Goal: Transaction & Acquisition: Purchase product/service

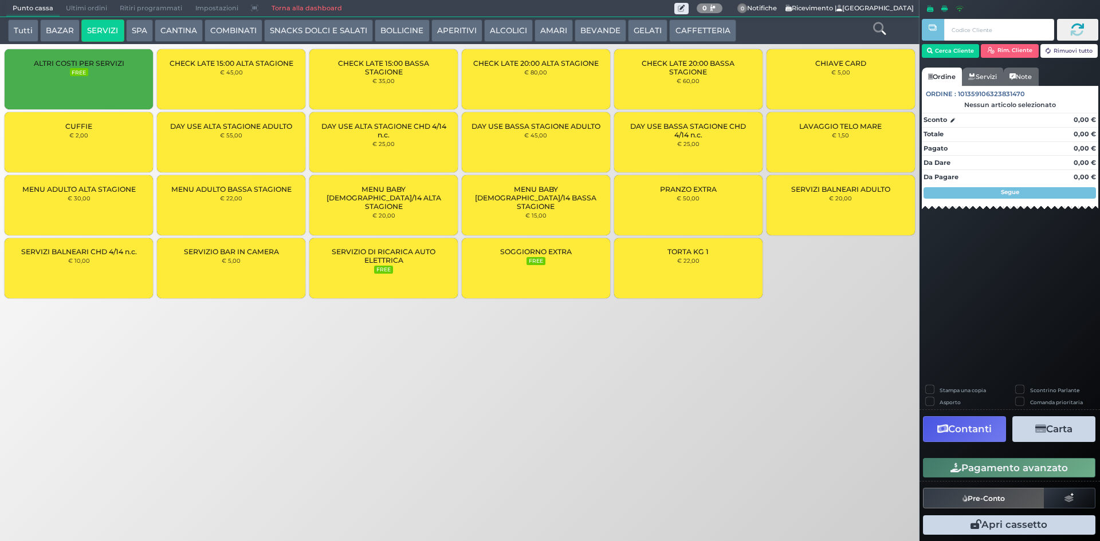
click at [82, 137] on small "€ 2,00" at bounding box center [78, 135] width 19 height 7
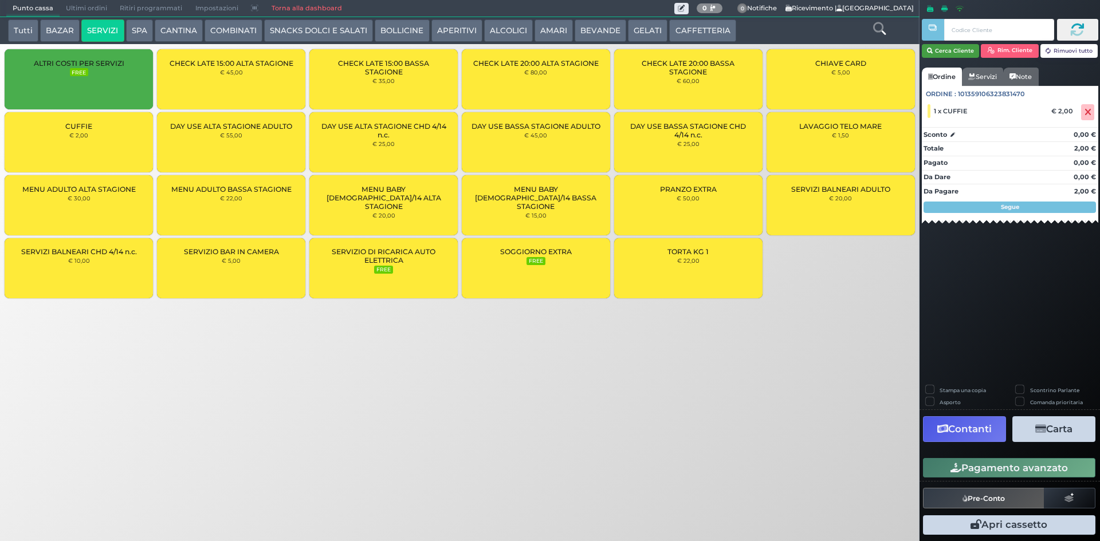
click at [938, 55] on button "Cerca Cliente" at bounding box center [951, 51] width 58 height 14
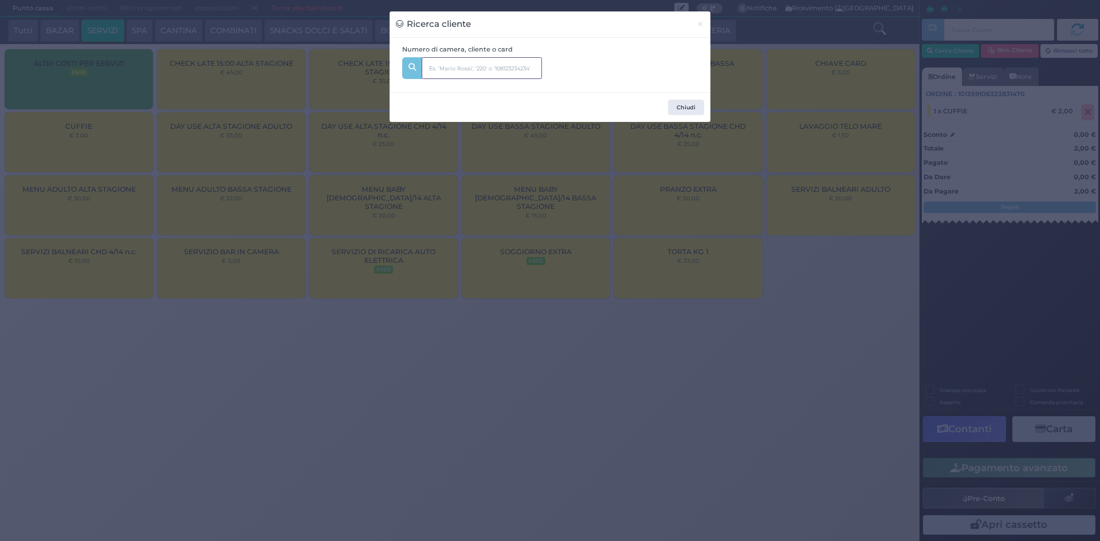
click at [475, 66] on input "text" at bounding box center [482, 68] width 120 height 22
type input "BENVENUT"
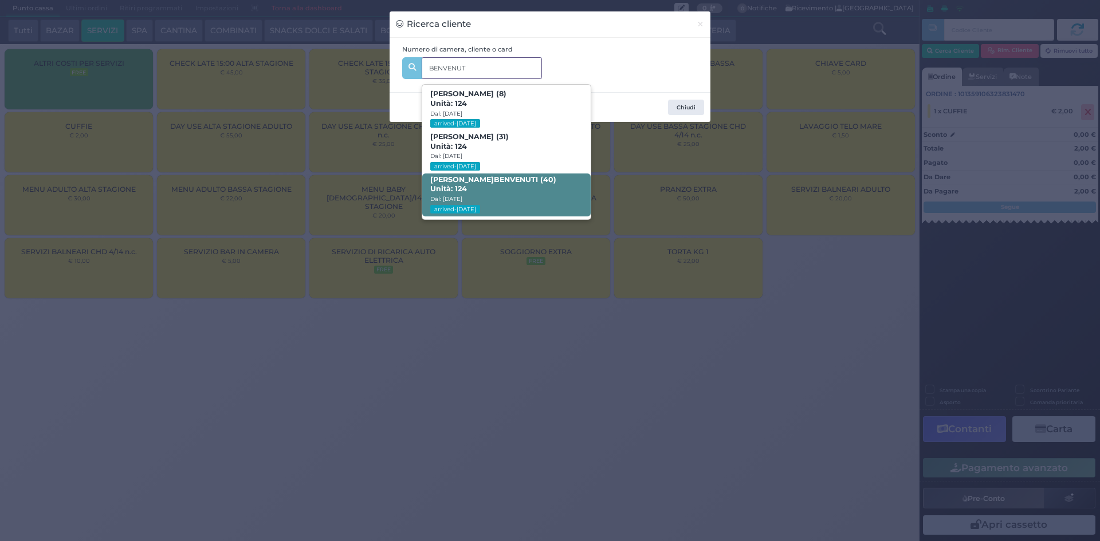
click at [537, 184] on span "FABRIZIO BENVENUT I (40) Unità: 124 Dal: 31/08/2025 arrived-today" at bounding box center [506, 195] width 168 height 43
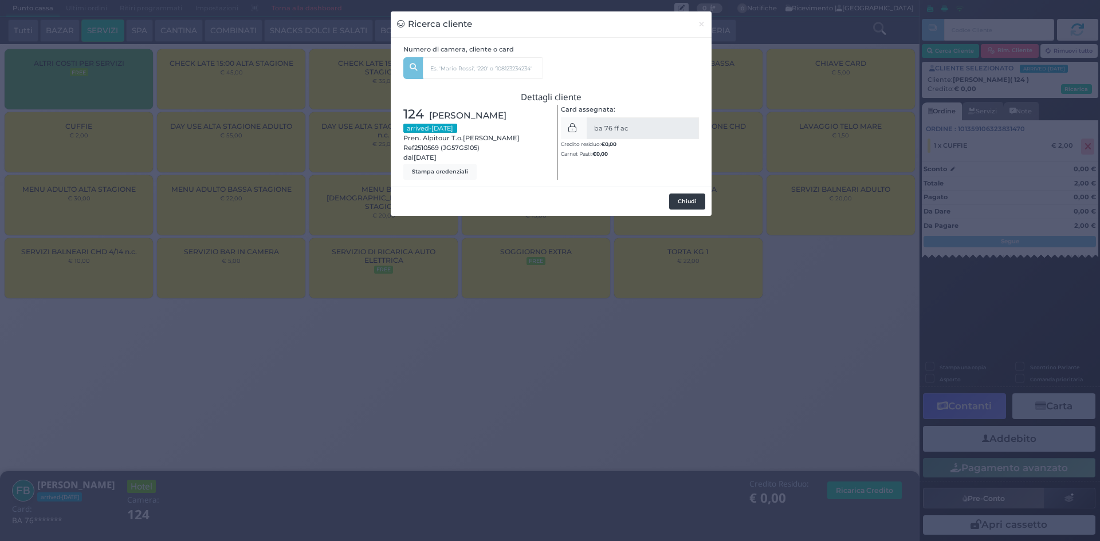
click at [690, 207] on button "Chiudi" at bounding box center [687, 202] width 36 height 16
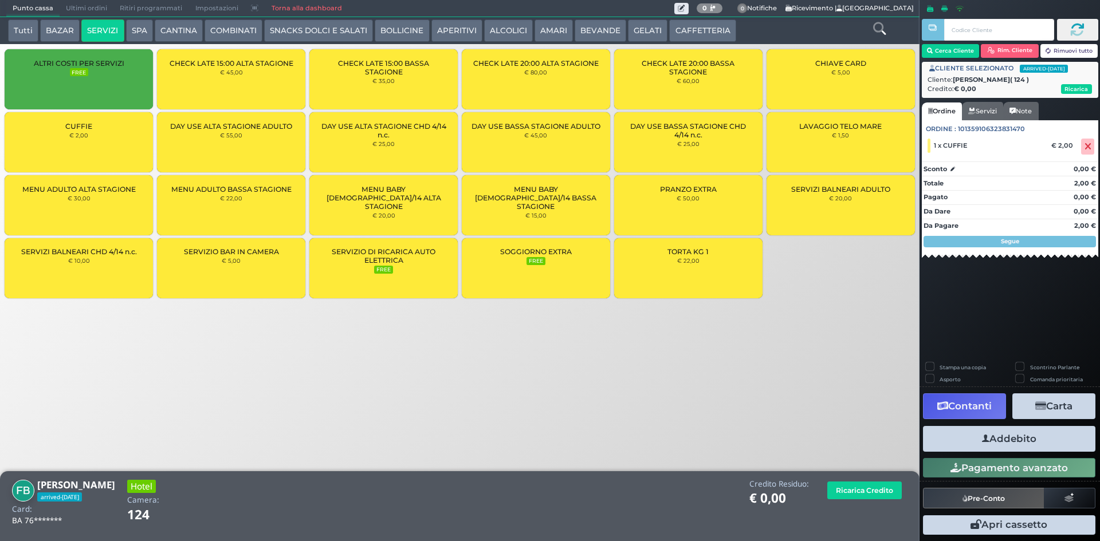
click at [1015, 443] on button "Addebito" at bounding box center [1009, 439] width 172 height 26
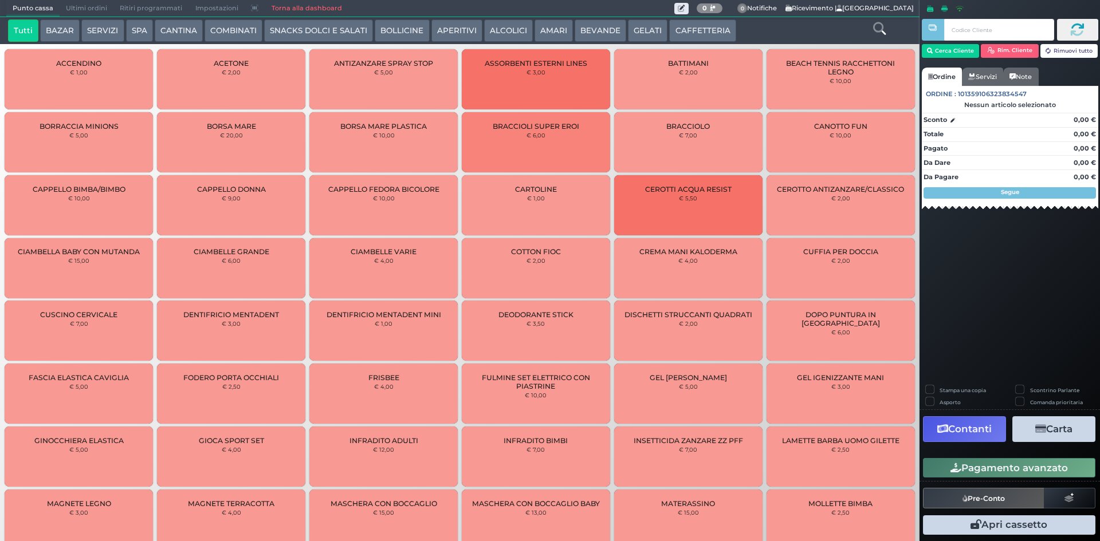
click at [597, 32] on button "BEVANDE" at bounding box center [600, 30] width 52 height 23
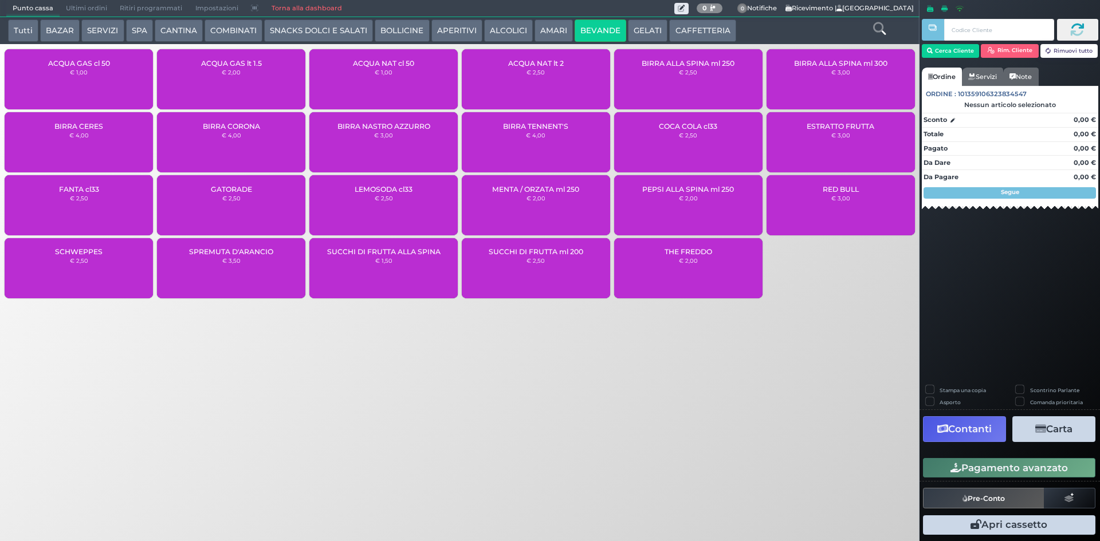
click at [370, 73] on div "ACQUA NAT cl 50 € 1,00" at bounding box center [383, 79] width 148 height 60
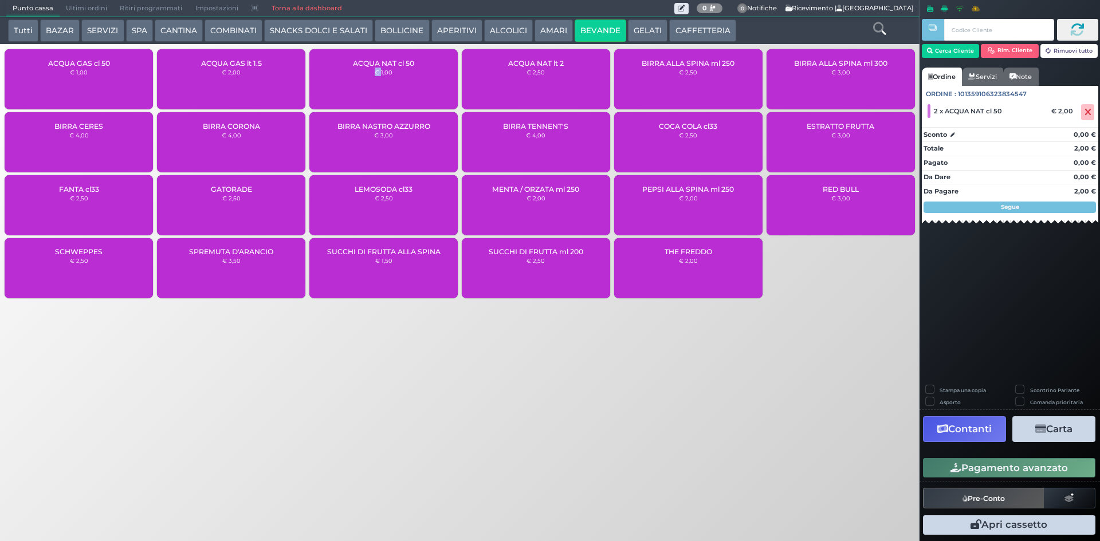
click at [704, 35] on button "CAFFETTERIA" at bounding box center [702, 30] width 66 height 23
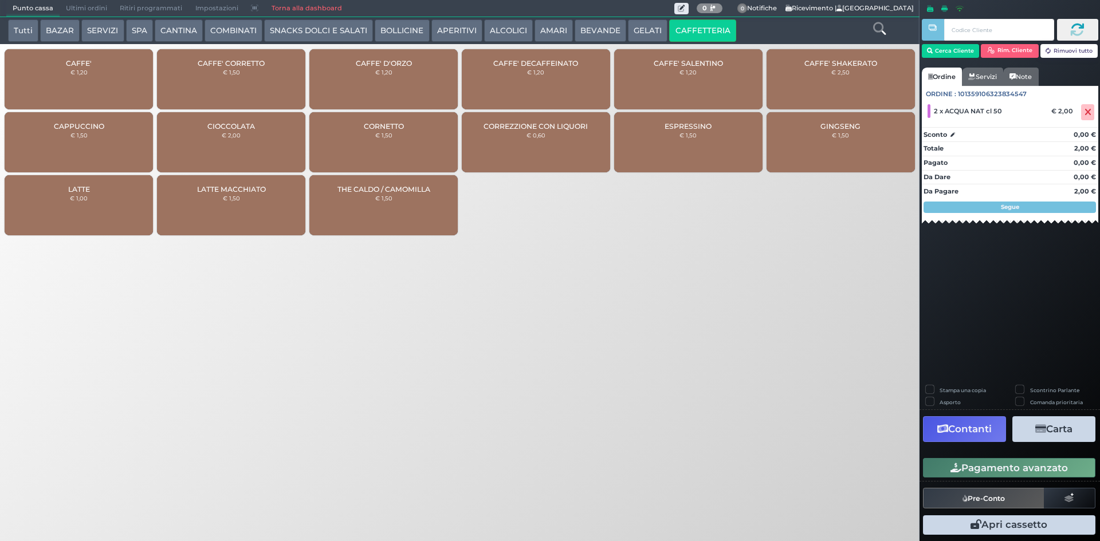
click at [113, 82] on div "CAFFE' € 1,20" at bounding box center [79, 79] width 148 height 60
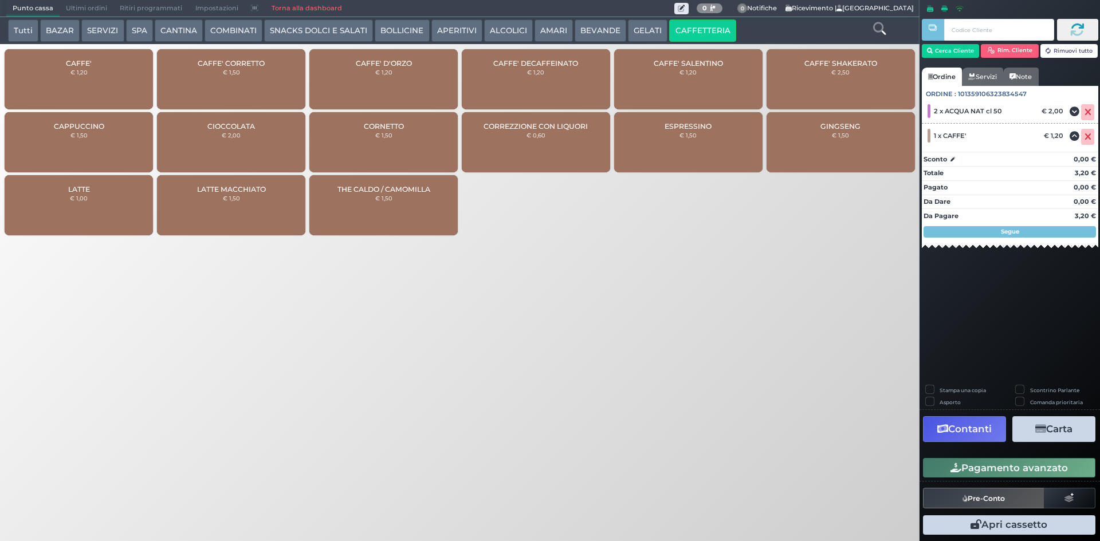
click at [967, 477] on button "Pagamento avanzato" at bounding box center [1009, 467] width 172 height 19
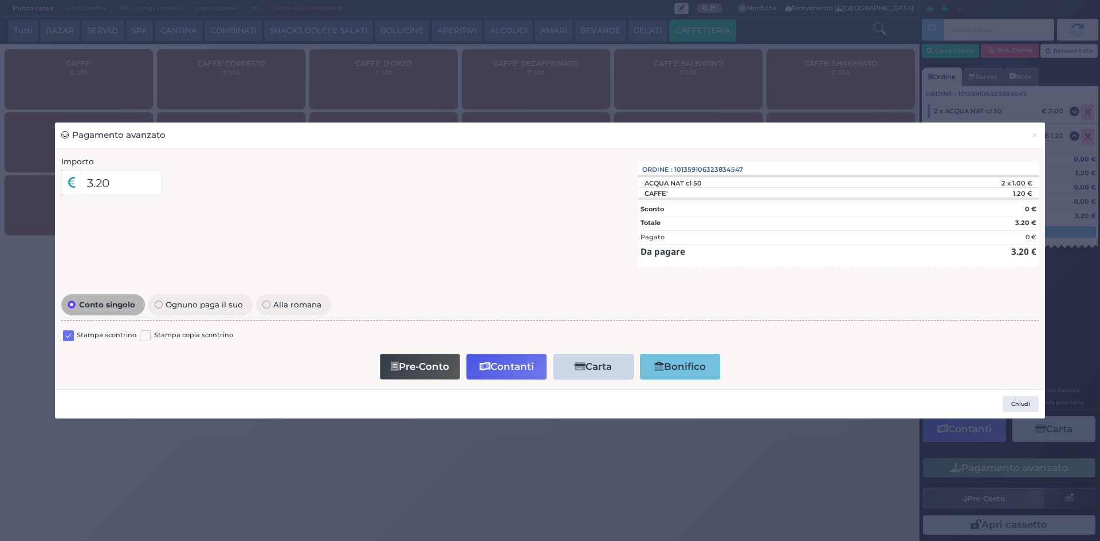
drag, startPoint x: 63, startPoint y: 333, endPoint x: 125, endPoint y: 327, distance: 62.2
click at [64, 334] on label at bounding box center [68, 335] width 11 height 11
click at [0, 0] on input "checkbox" at bounding box center [0, 0] width 0 height 0
click at [502, 369] on button "Contanti" at bounding box center [506, 367] width 80 height 26
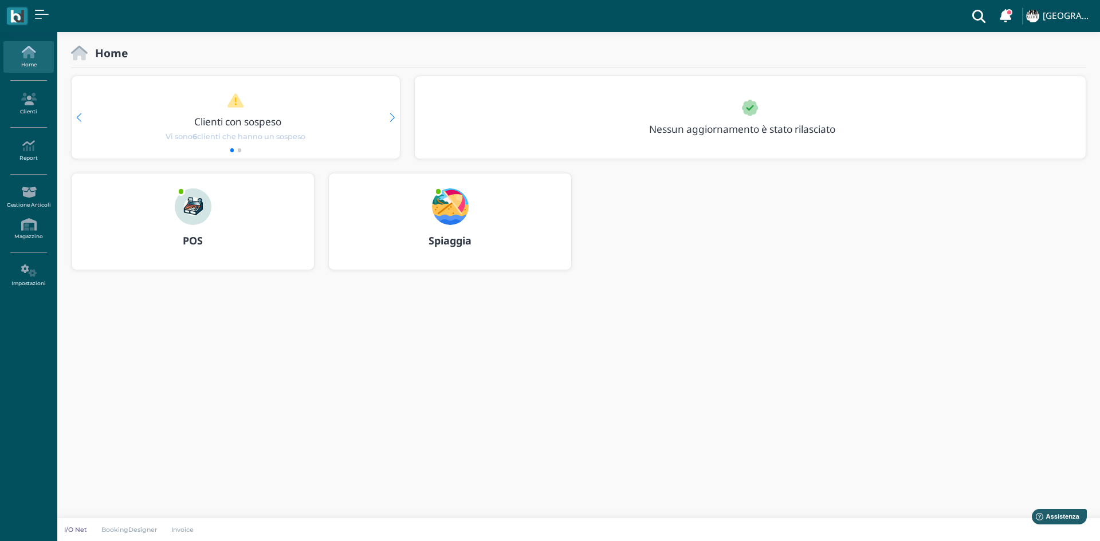
click at [450, 214] on img at bounding box center [450, 206] width 37 height 37
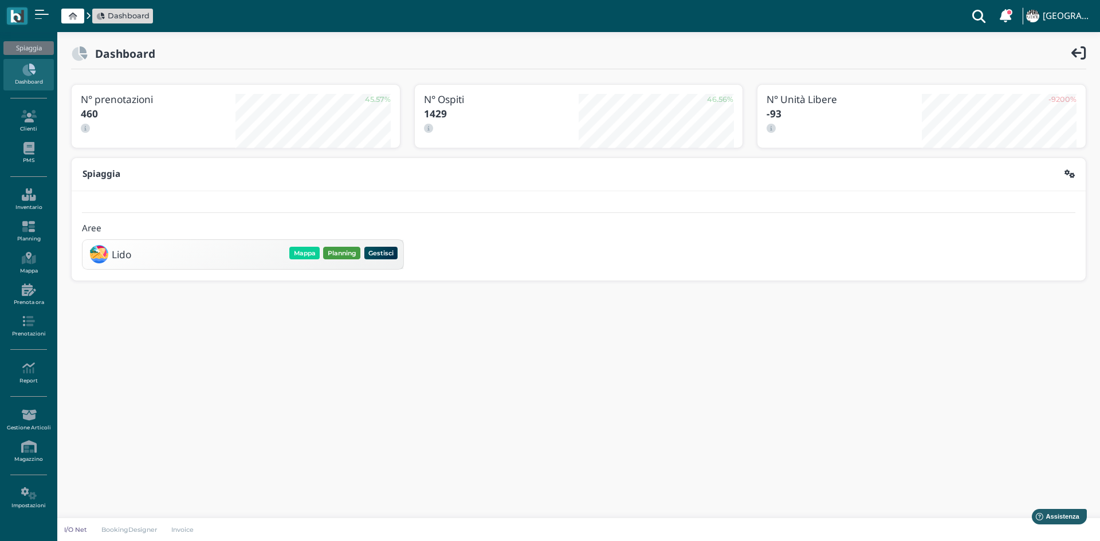
click at [337, 254] on button "Planning" at bounding box center [341, 253] width 37 height 13
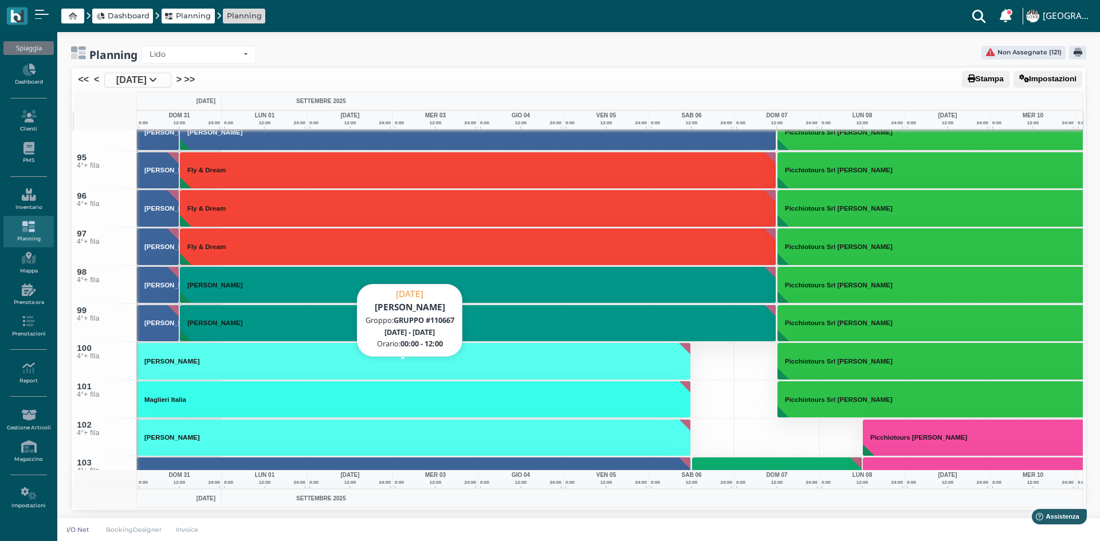
scroll to position [3551, 0]
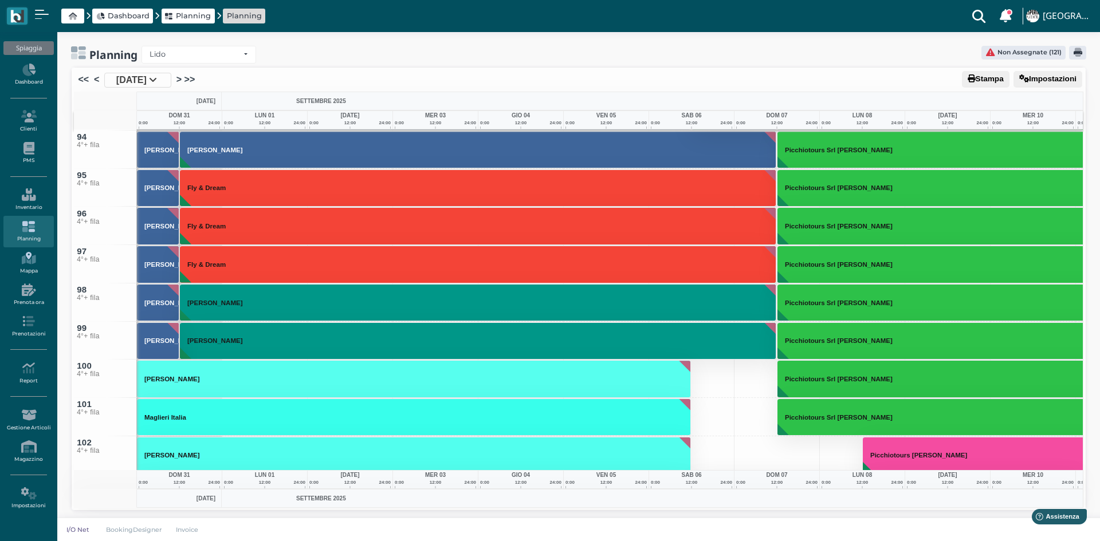
click at [27, 254] on icon at bounding box center [28, 258] width 50 height 13
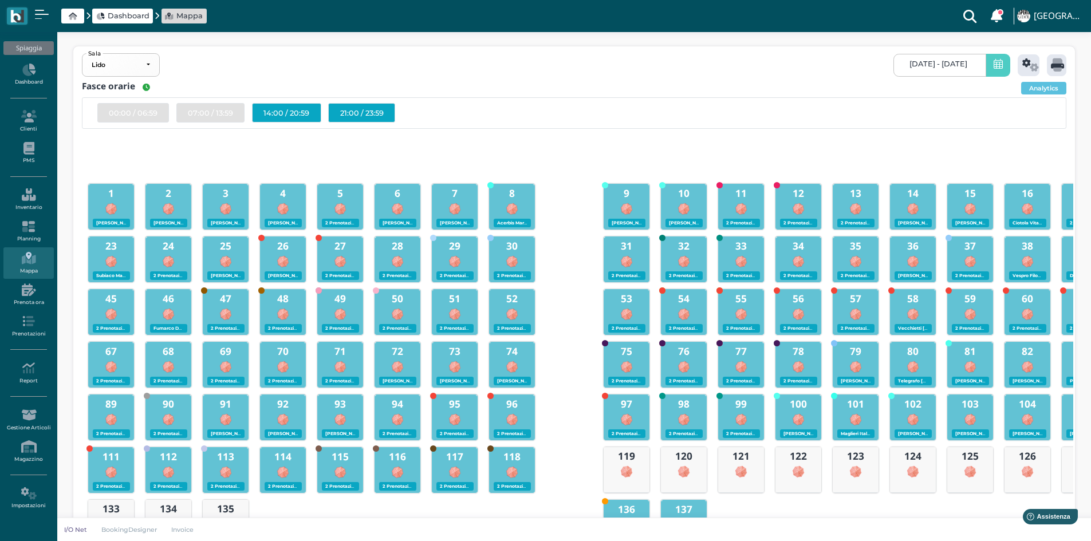
scroll to position [57, 0]
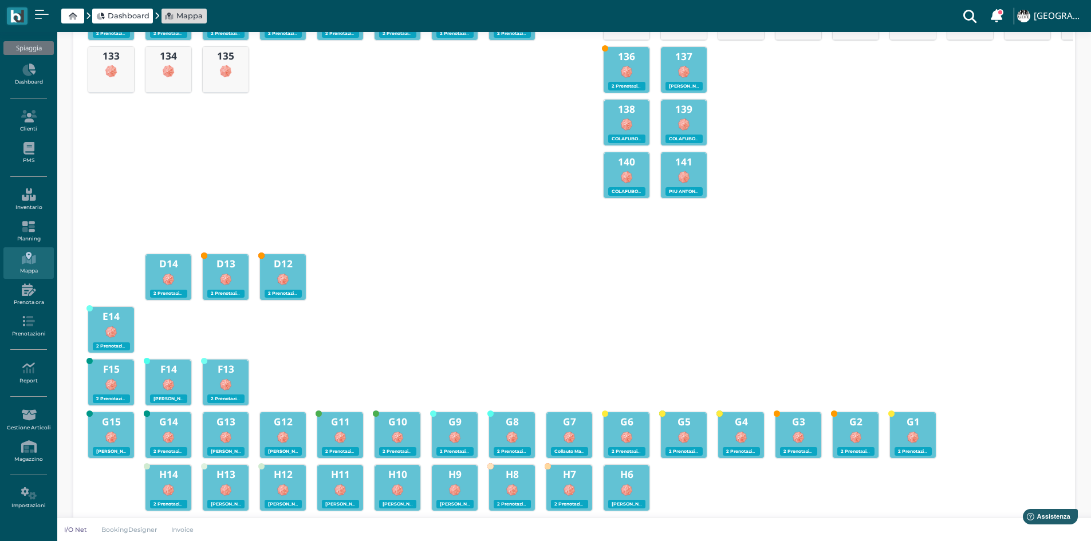
scroll to position [491, 0]
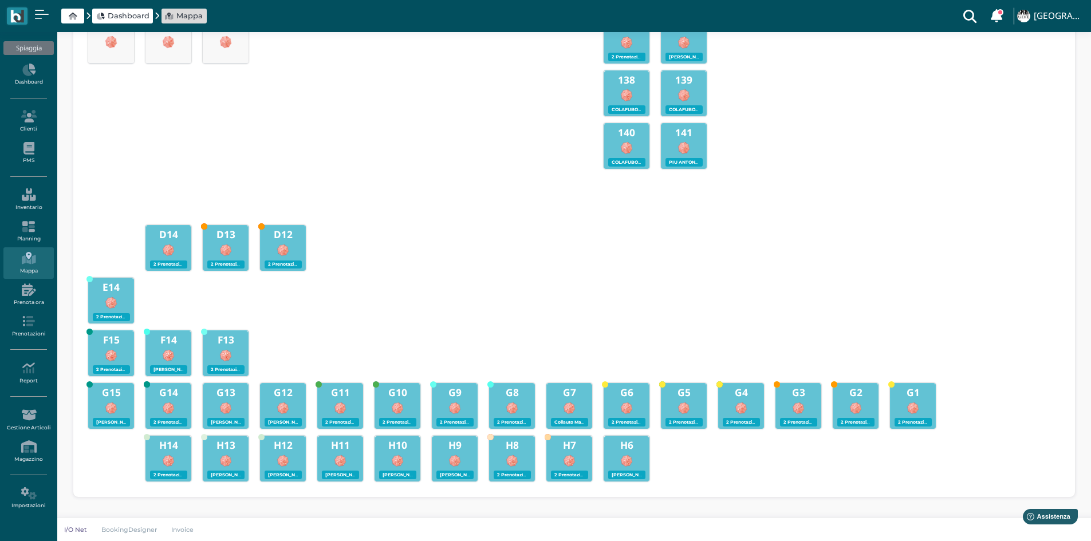
click at [671, 475] on div "H14 2 Prenotazioni H13 [PERSON_NAME] - 12:00 - 2 H12 [PERSON_NAME] ( [PERSON_NA…" at bounding box center [573, 460] width 983 height 49
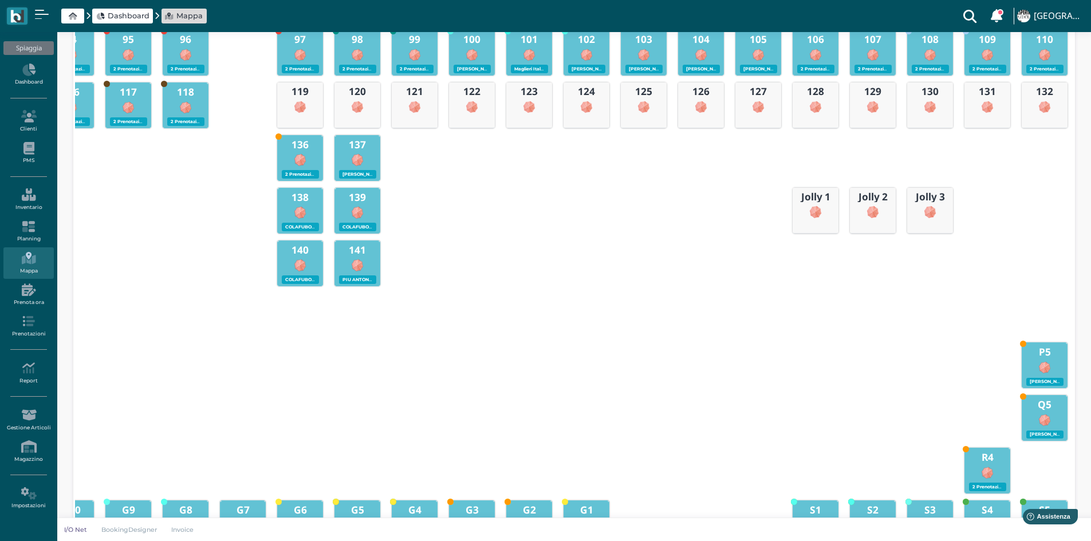
scroll to position [204, 0]
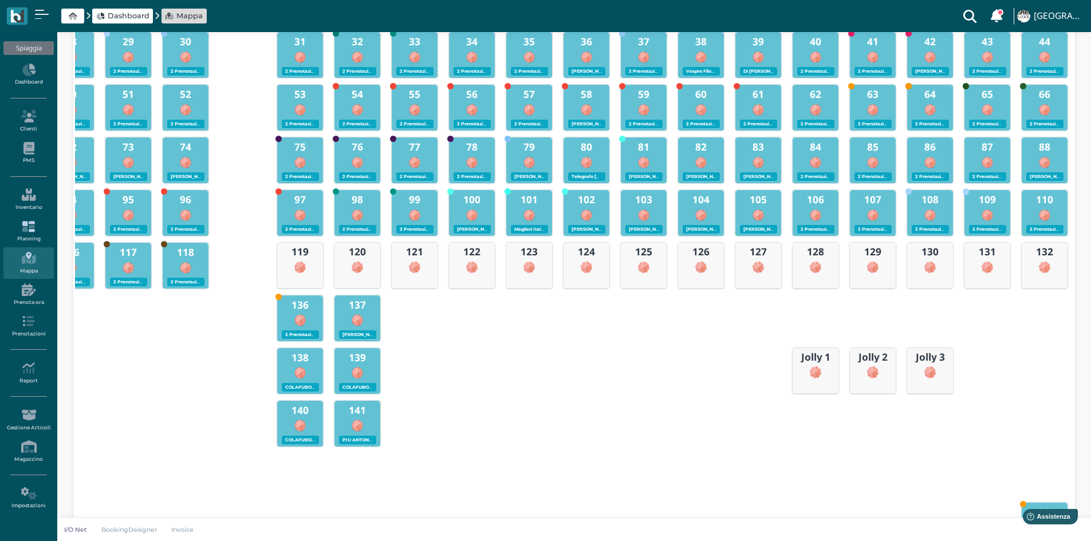
click at [21, 233] on icon at bounding box center [28, 227] width 50 height 13
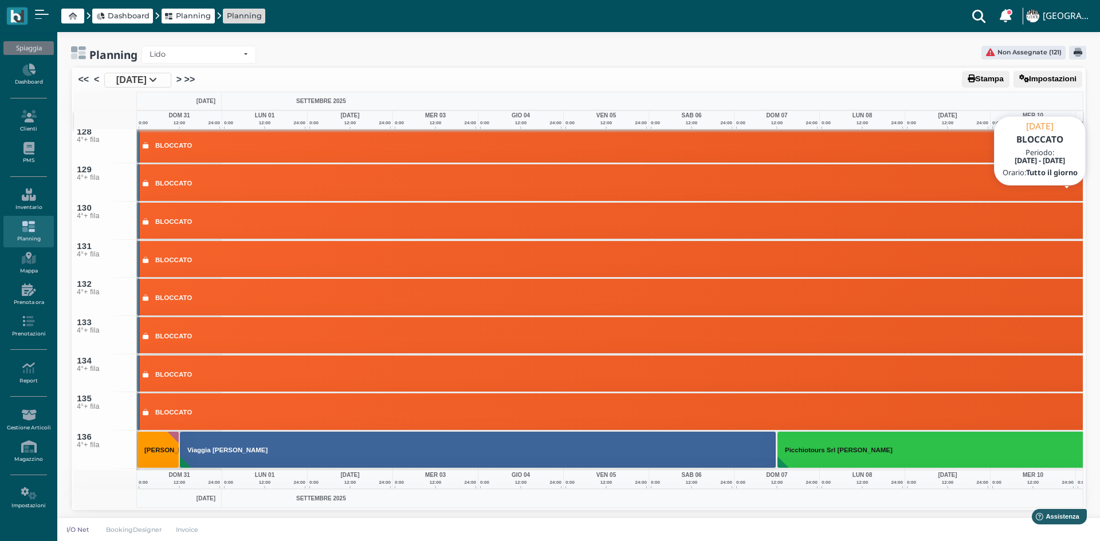
scroll to position [4868, 0]
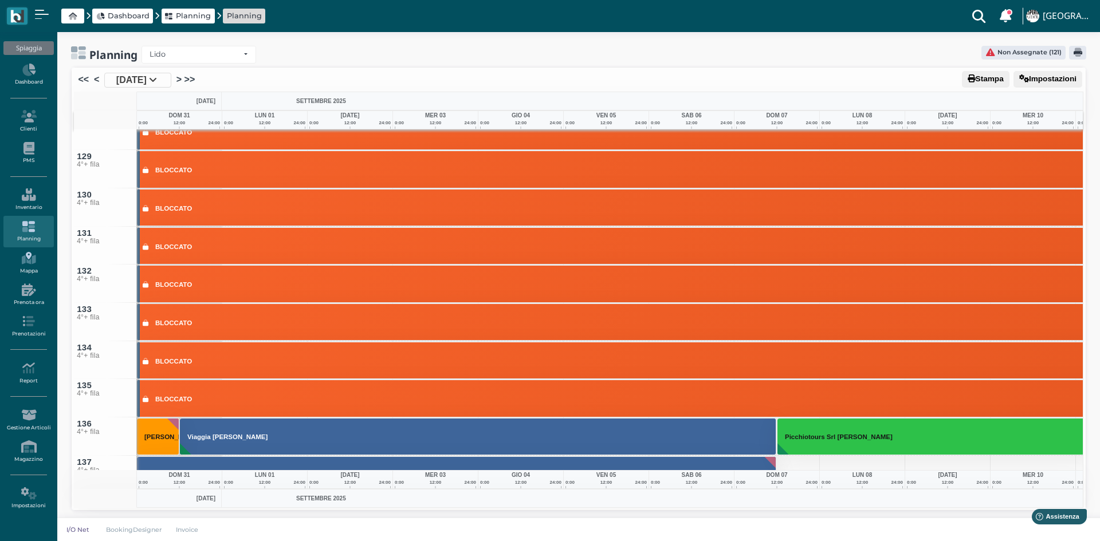
click at [22, 262] on icon at bounding box center [28, 258] width 50 height 13
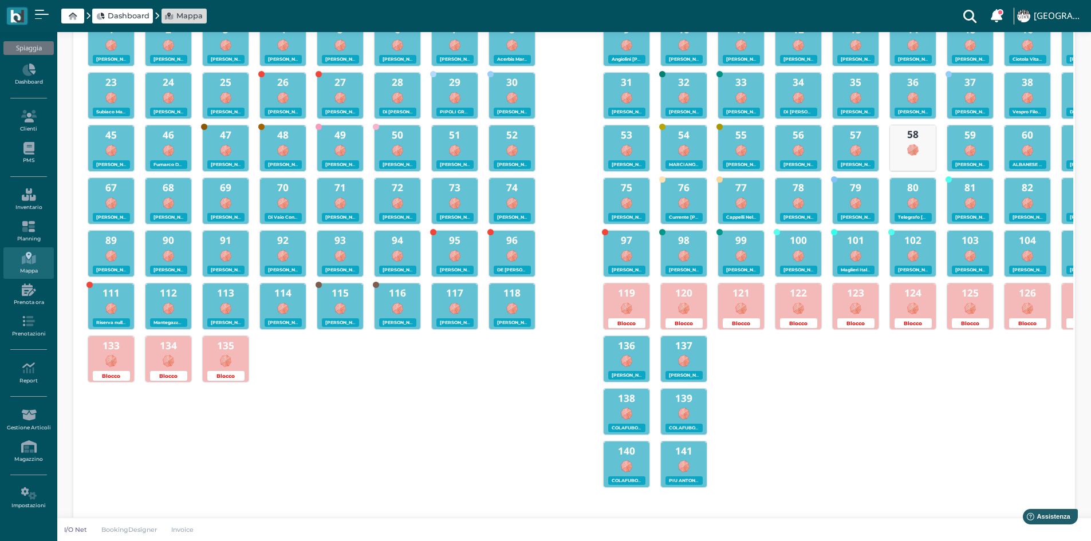
scroll to position [147, 0]
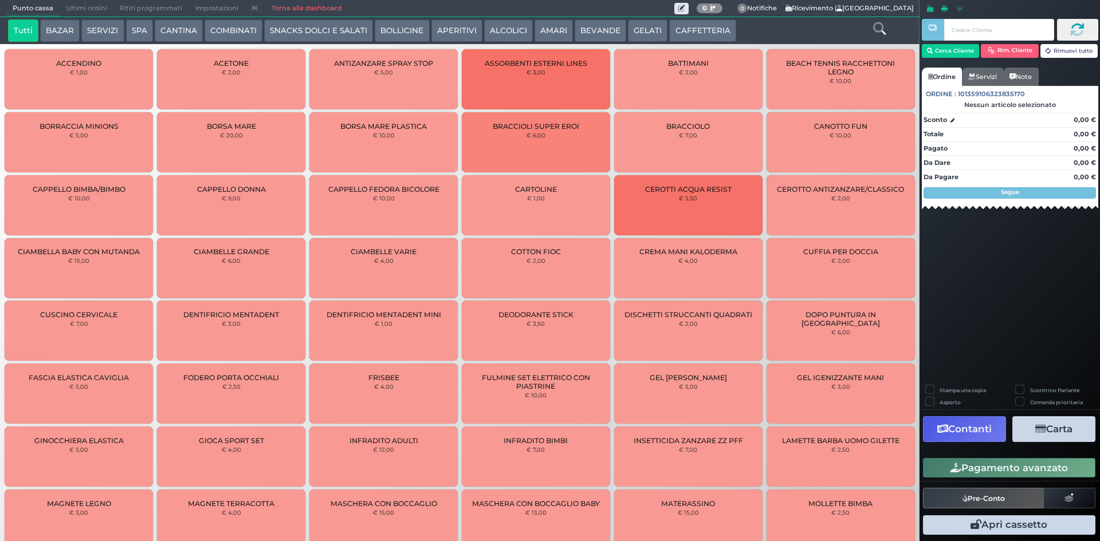
click at [74, 13] on span "Ultimi ordini" at bounding box center [87, 9] width 54 height 16
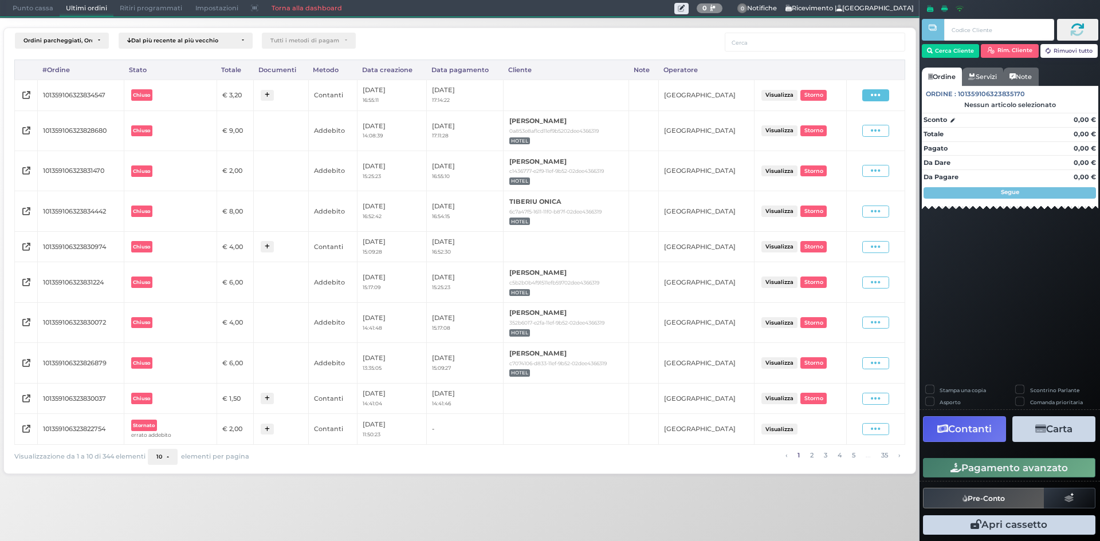
click at [869, 96] on span at bounding box center [875, 95] width 27 height 12
click at [849, 129] on span "Ristampa Pre-Conto" at bounding box center [849, 128] width 47 height 19
click at [10, 3] on span "Punto cassa" at bounding box center [32, 9] width 53 height 16
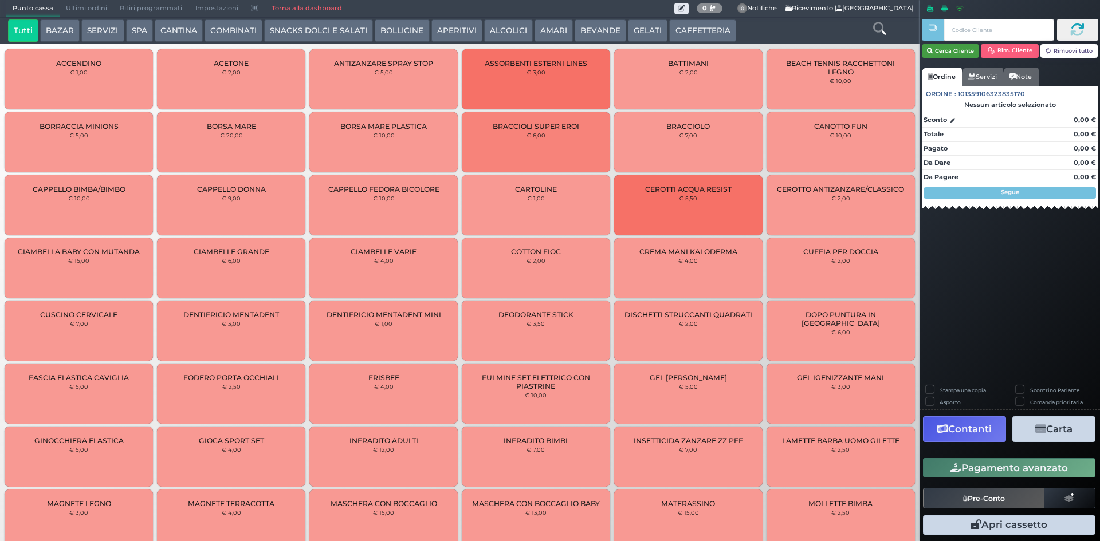
click at [930, 47] on icon "button" at bounding box center [930, 51] width 6 height 10
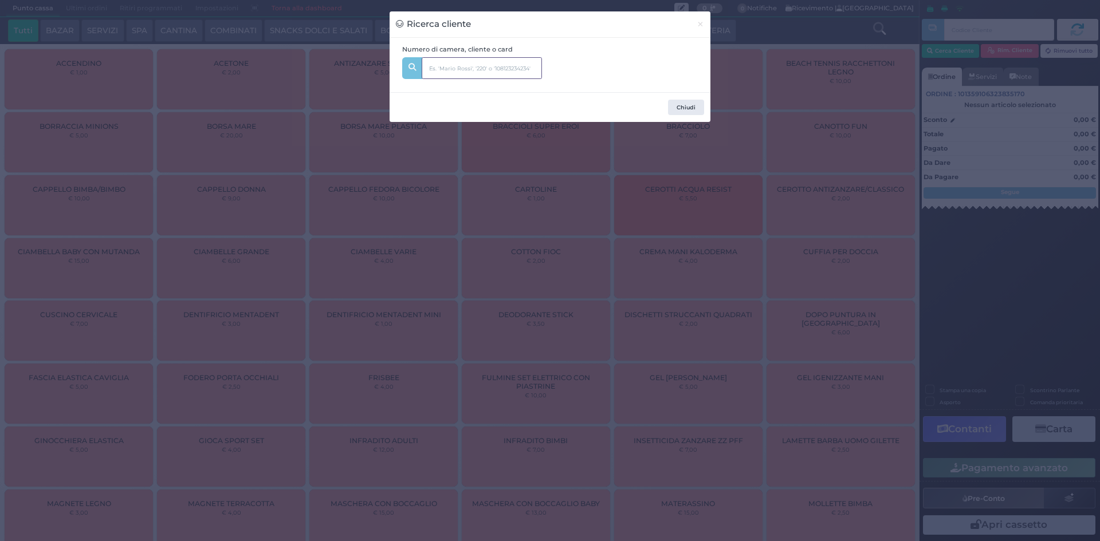
drag, startPoint x: 459, startPoint y: 67, endPoint x: 450, endPoint y: 70, distance: 10.1
click at [459, 68] on input "text" at bounding box center [482, 68] width 120 height 22
type input "124"
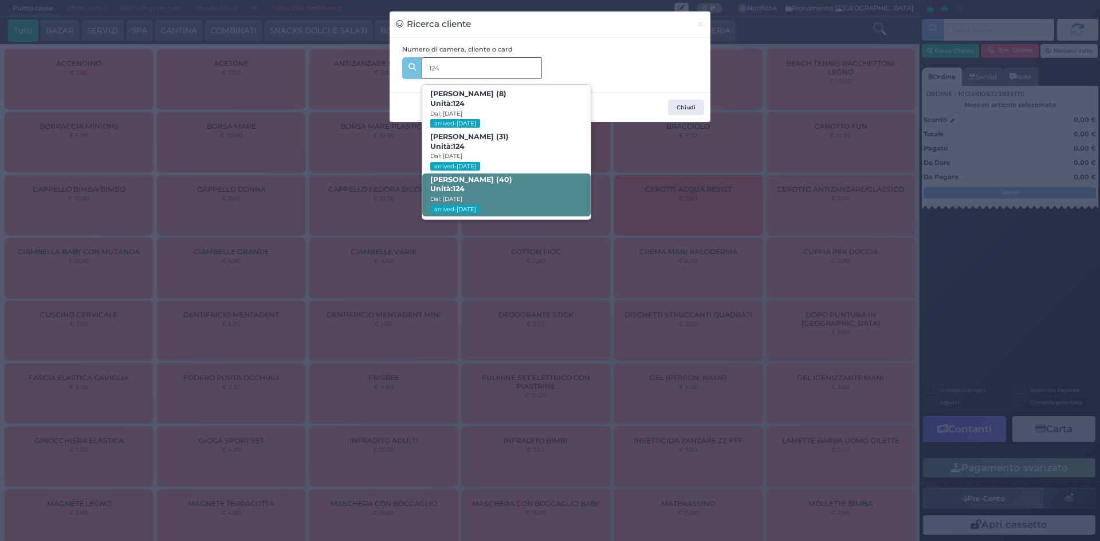
click at [512, 176] on b "FABRIZIO BENVENUTI (40) Unità: 124" at bounding box center [471, 184] width 82 height 18
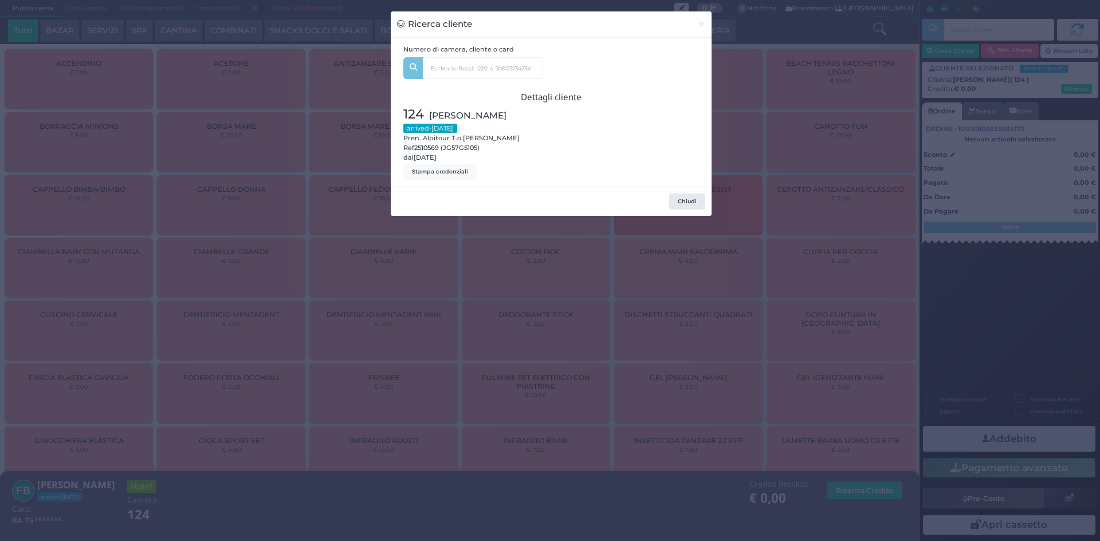
click at [678, 132] on div at bounding box center [628, 142] width 154 height 75
drag, startPoint x: 679, startPoint y: 203, endPoint x: 454, endPoint y: 149, distance: 232.1
click at [673, 204] on button "Chiudi" at bounding box center [687, 202] width 36 height 16
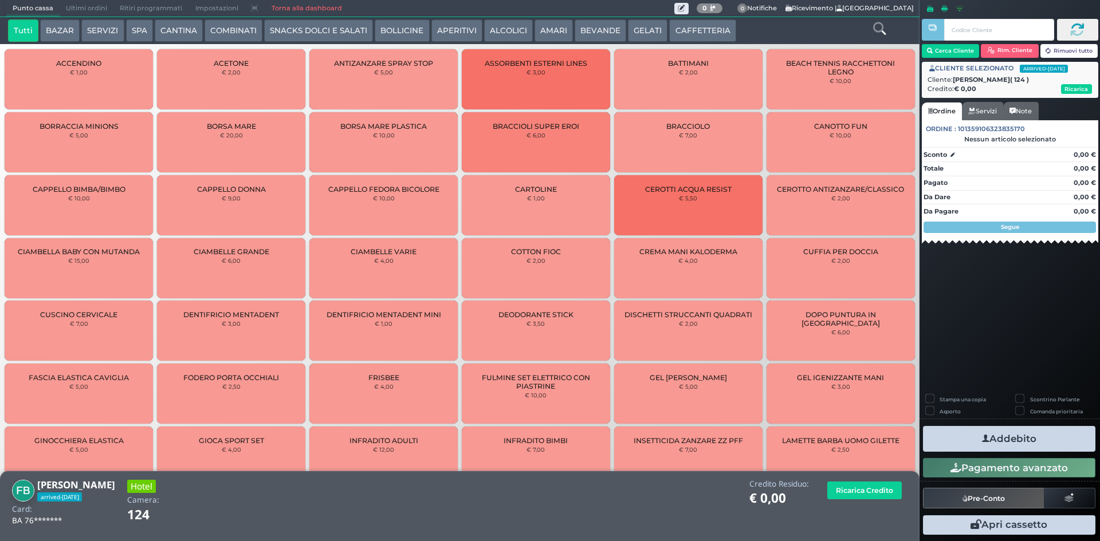
drag, startPoint x: 121, startPoint y: 26, endPoint x: 115, endPoint y: 30, distance: 7.2
click at [117, 28] on button "SERVIZI" at bounding box center [102, 30] width 42 height 23
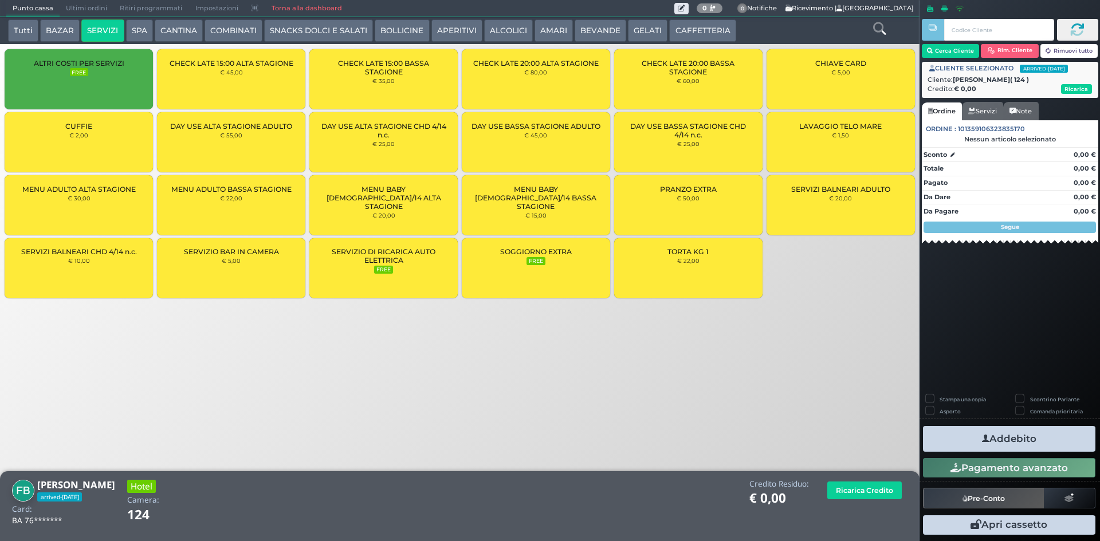
click at [86, 130] on div "CUFFIE € 2,00" at bounding box center [79, 142] width 148 height 60
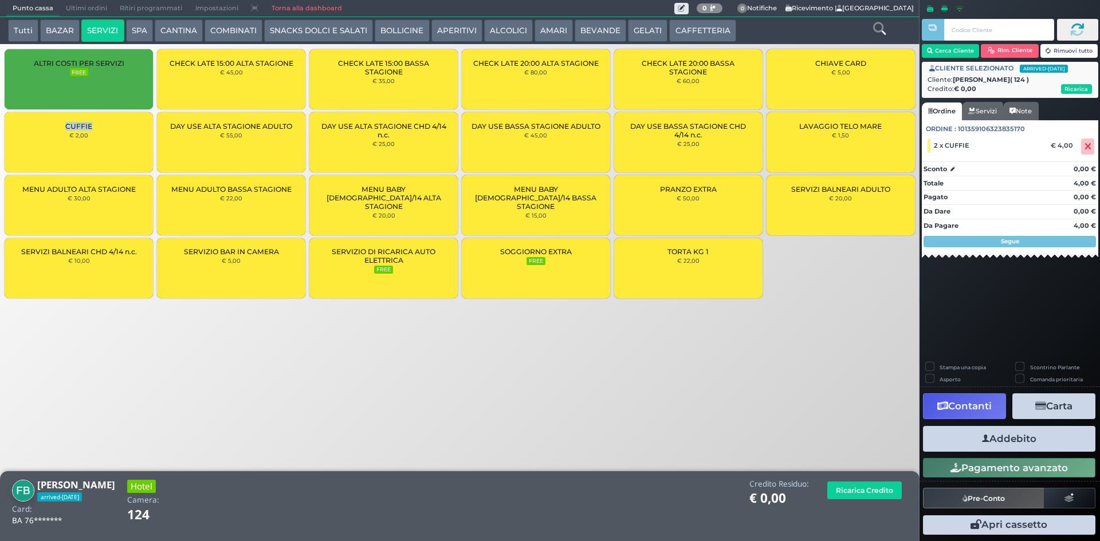
click at [1017, 436] on button "Addebito" at bounding box center [1009, 439] width 172 height 26
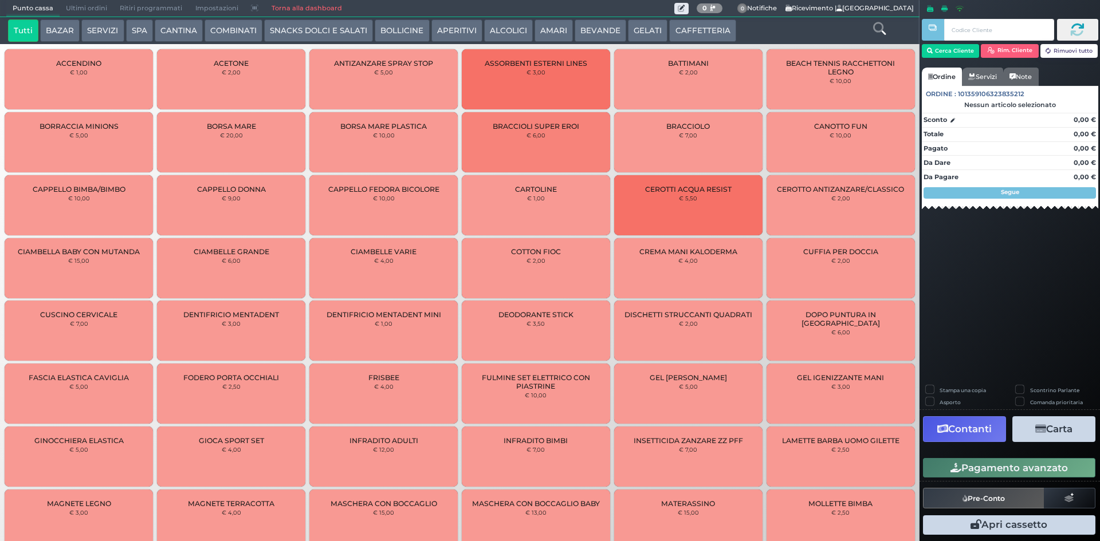
click at [101, 9] on span "Ultimi ordini" at bounding box center [87, 9] width 54 height 16
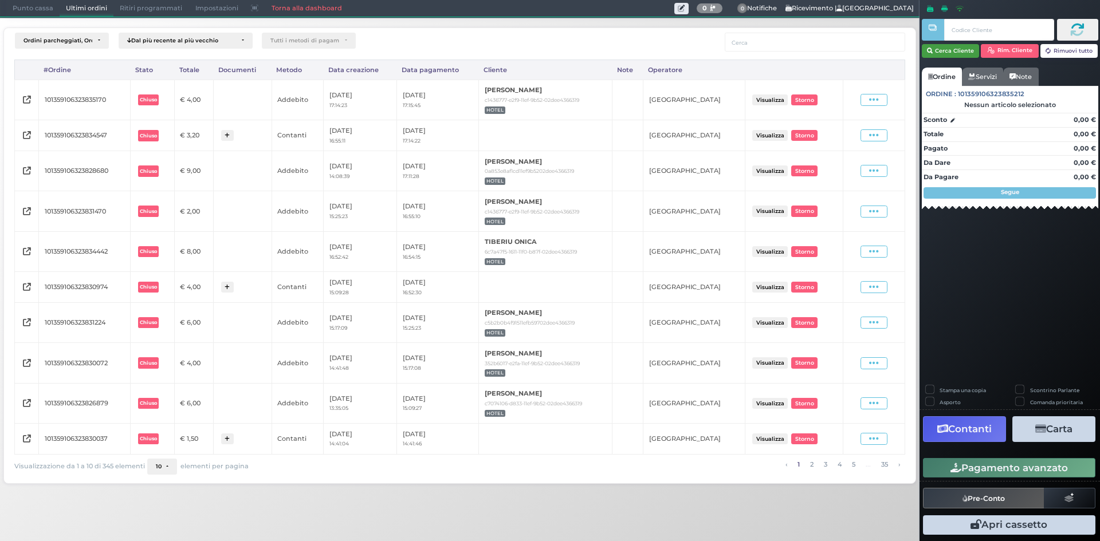
click at [947, 48] on button "Cerca Cliente" at bounding box center [951, 51] width 58 height 14
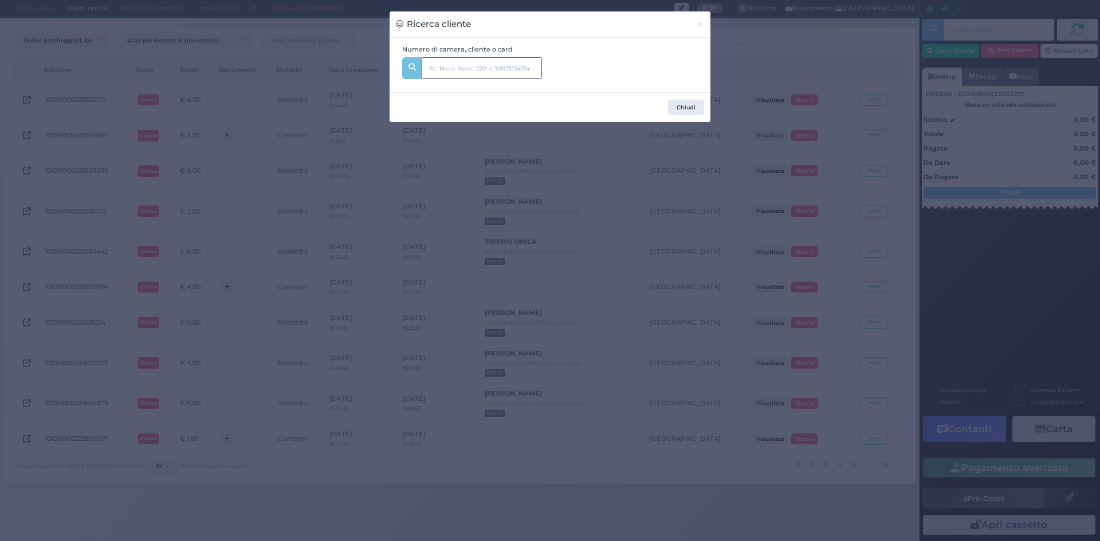
click at [473, 69] on input "text" at bounding box center [482, 68] width 120 height 22
type input "326"
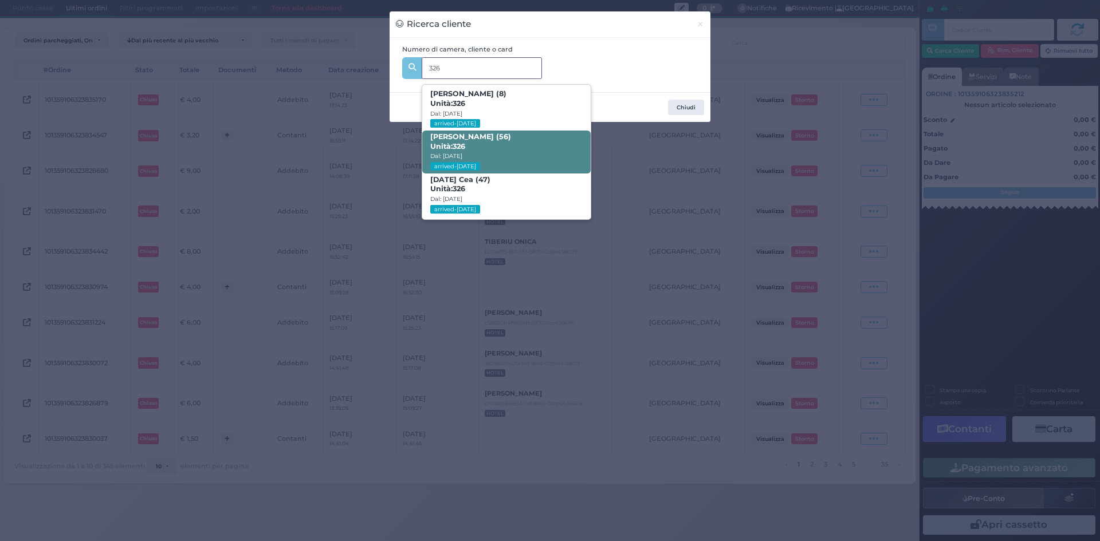
click at [518, 143] on span "Michele Marzano (56) Unità: 326 Dal: 31/08/2025 arrived-today" at bounding box center [506, 152] width 168 height 43
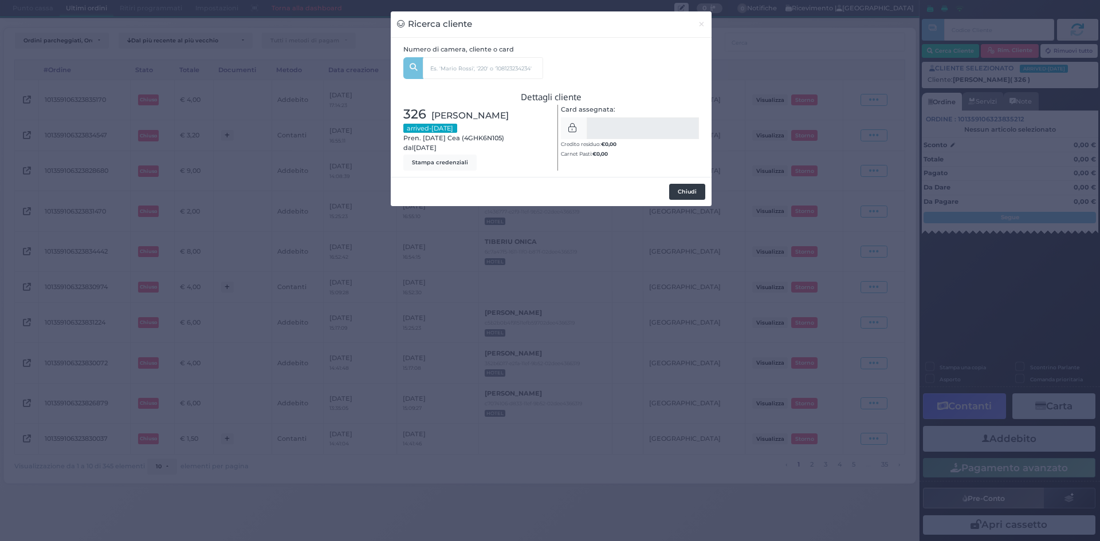
click at [696, 192] on button "Chiudi" at bounding box center [687, 192] width 36 height 16
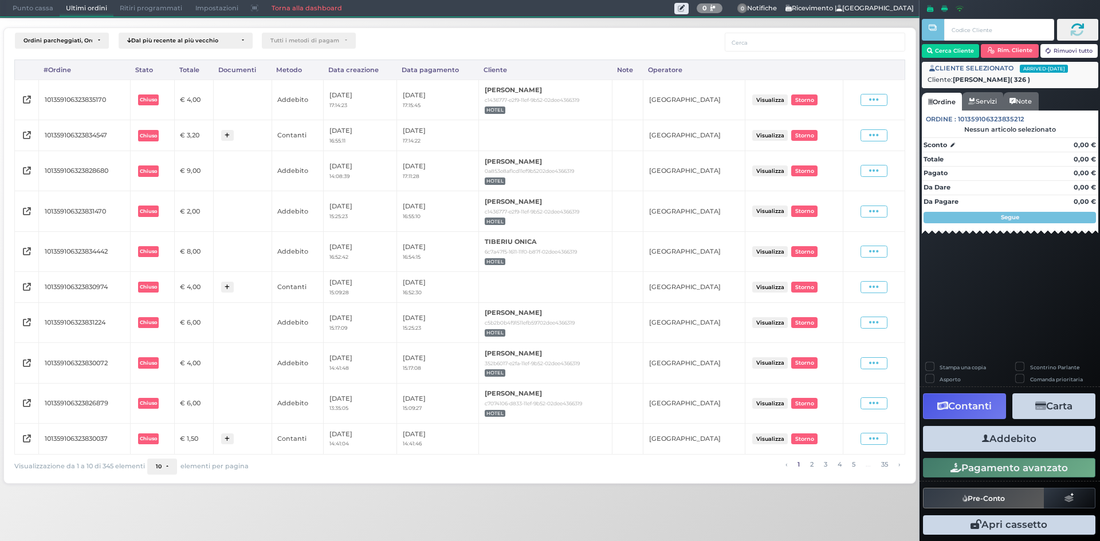
click at [34, 3] on span "Punto cassa" at bounding box center [32, 9] width 53 height 16
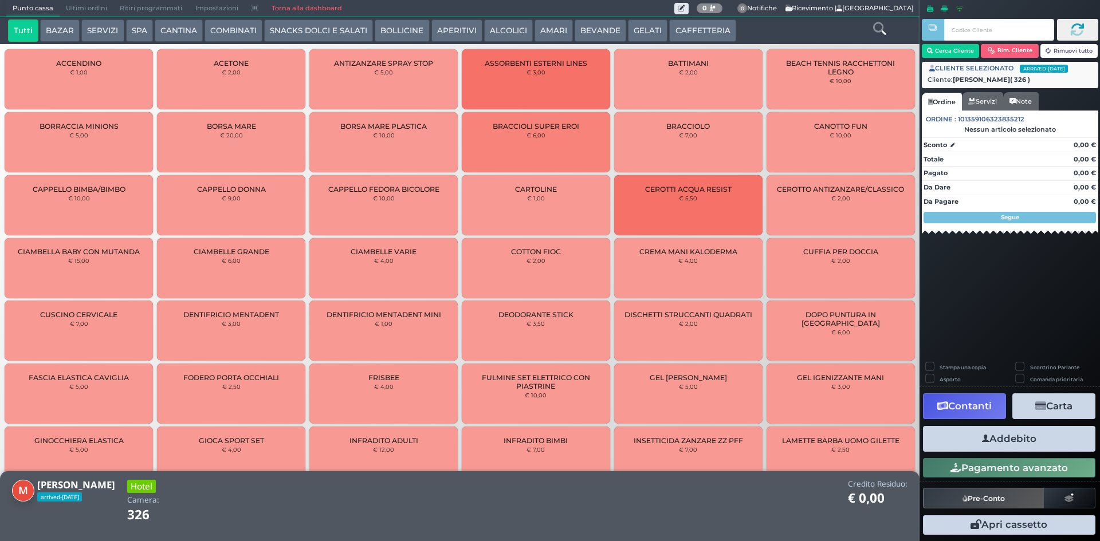
click at [276, 30] on button "SNACKS DOLCI E SALATI" at bounding box center [318, 30] width 109 height 23
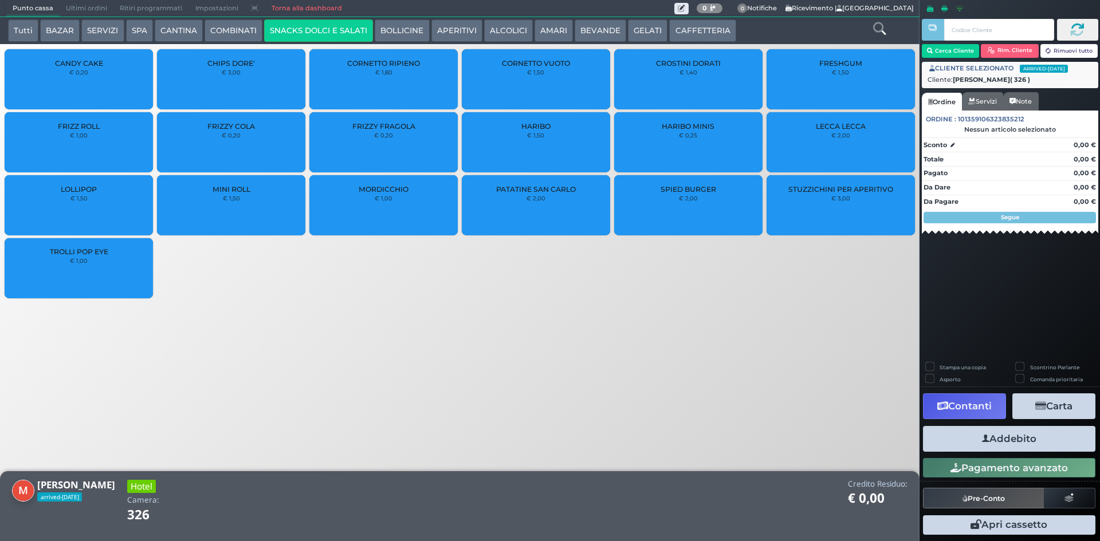
click at [566, 211] on div "PATATINE SAN CARLO € 2,00" at bounding box center [536, 205] width 148 height 60
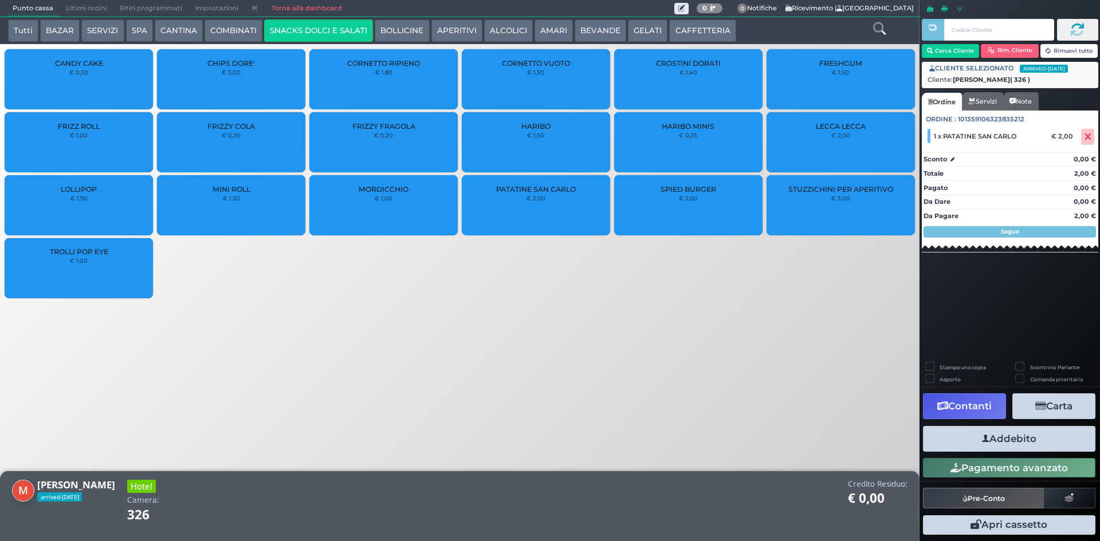
click at [1003, 435] on button "Addebito" at bounding box center [1009, 439] width 172 height 26
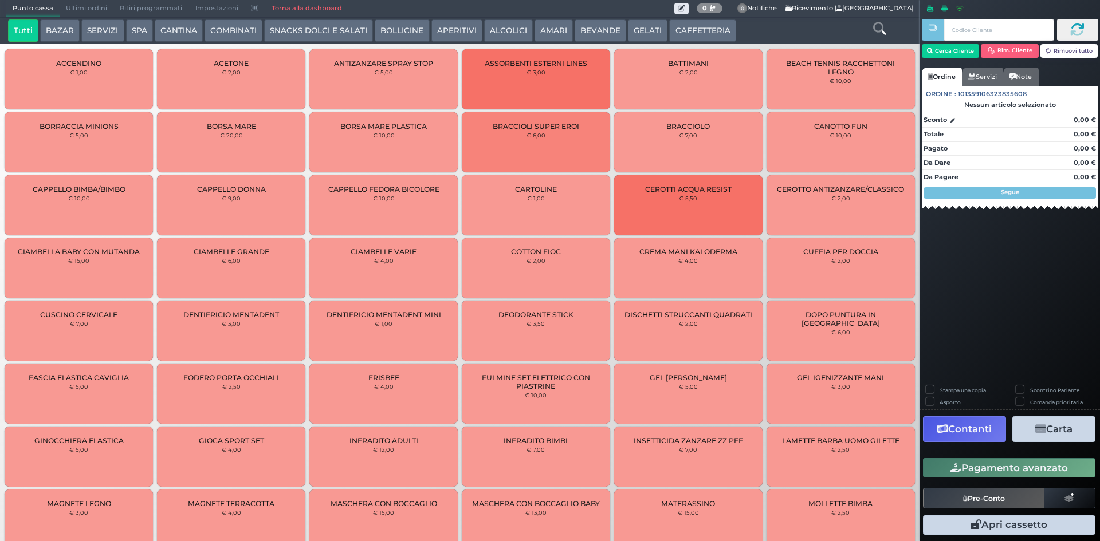
click at [104, 29] on button "SERVIZI" at bounding box center [102, 30] width 42 height 23
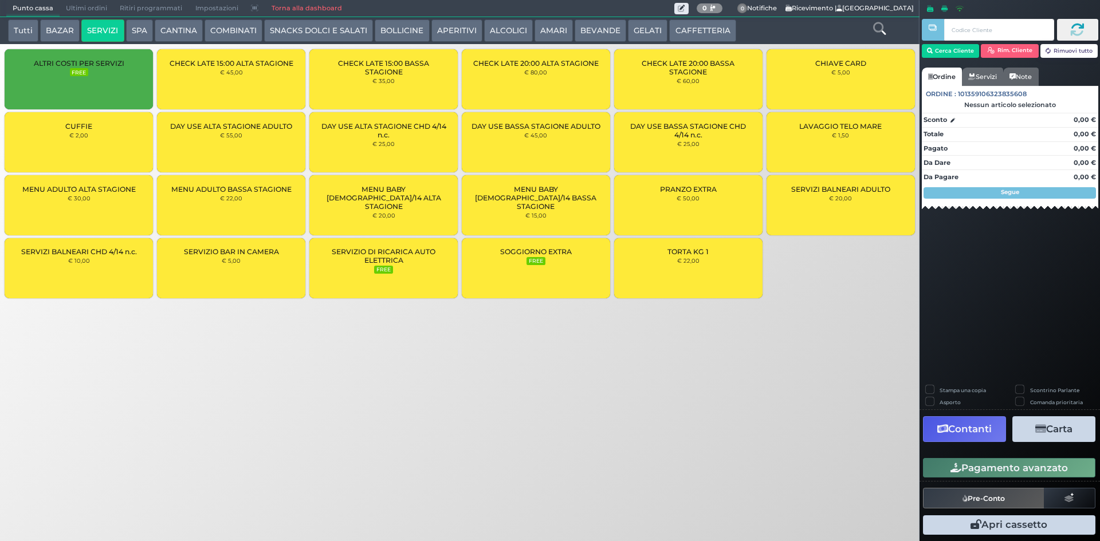
click at [81, 127] on span "CUFFIE" at bounding box center [78, 126] width 27 height 9
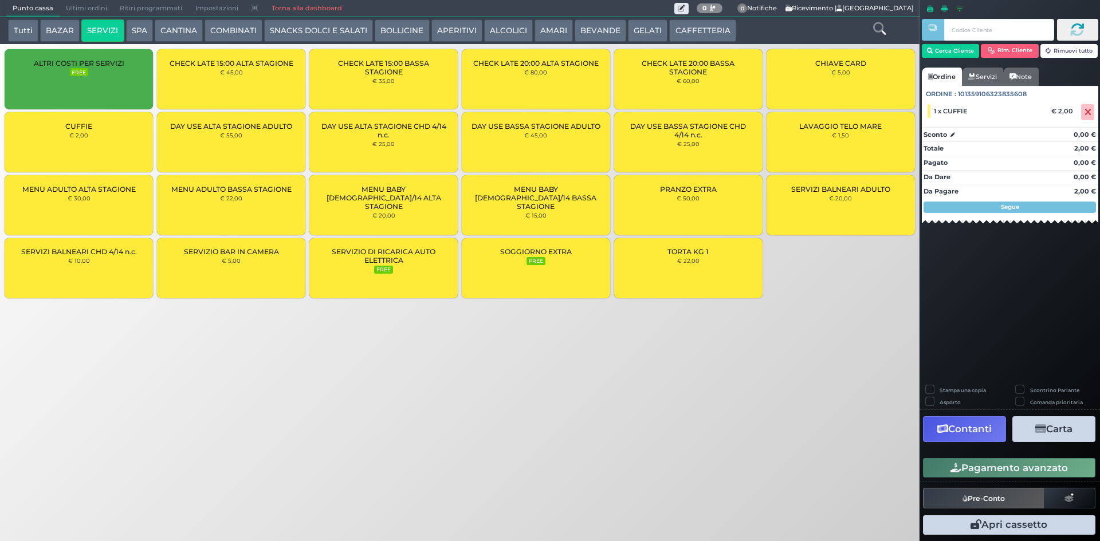
click at [989, 178] on div "Da Dare 0,00 €" at bounding box center [1010, 176] width 176 height 12
click at [998, 464] on button "Pagamento avanzato" at bounding box center [1009, 467] width 172 height 19
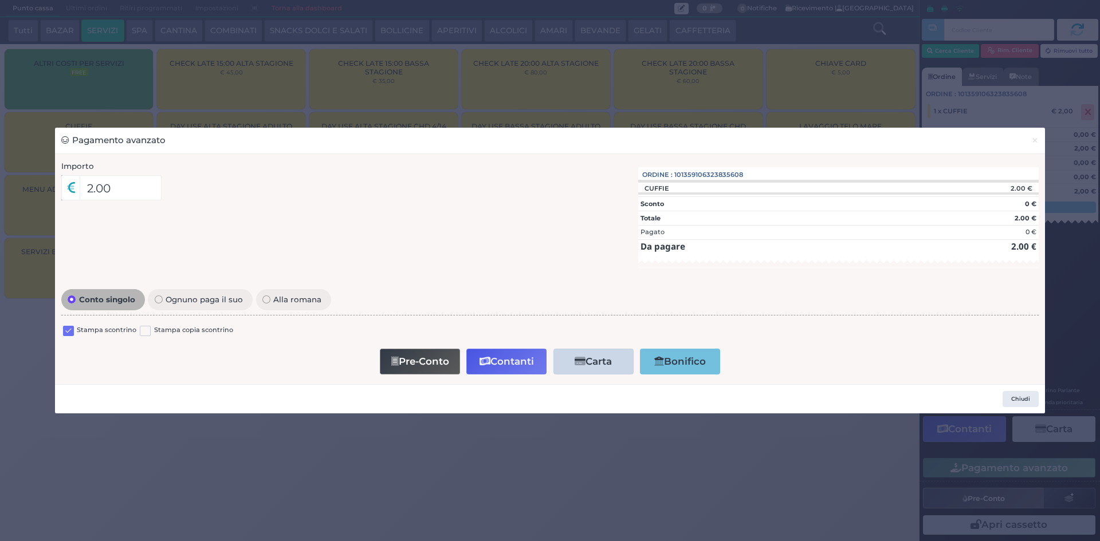
click at [73, 333] on label at bounding box center [68, 331] width 11 height 11
click at [0, 0] on input "checkbox" at bounding box center [0, 0] width 0 height 0
click at [495, 367] on button "Contanti" at bounding box center [506, 362] width 80 height 26
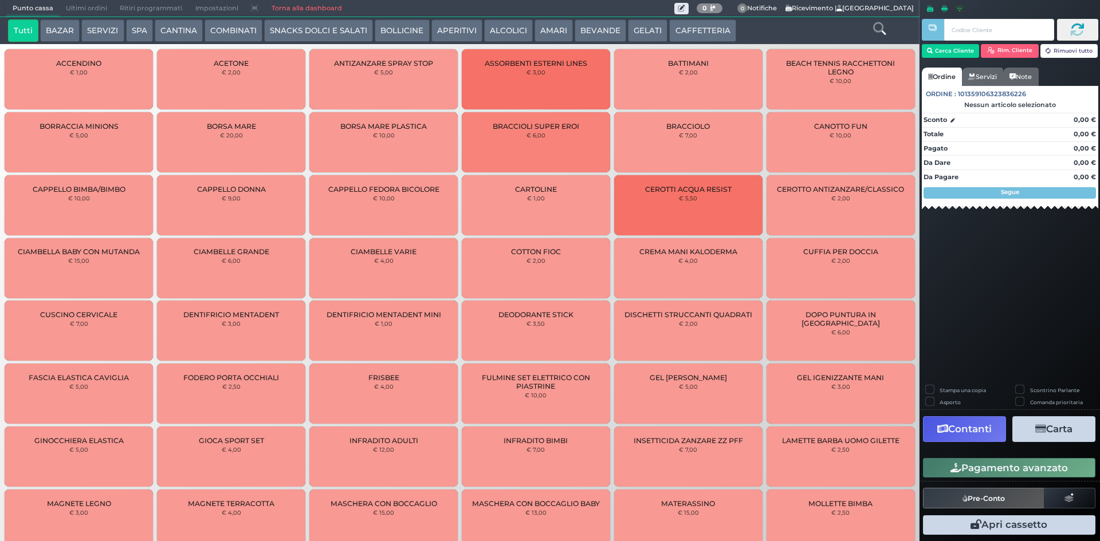
click at [85, 5] on span "Ultimi ordini" at bounding box center [87, 9] width 54 height 16
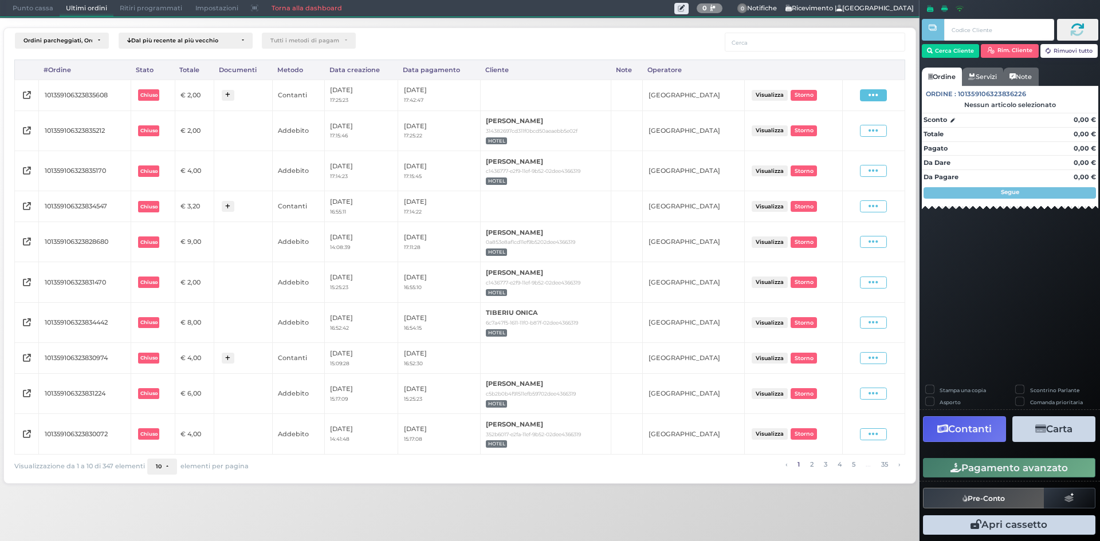
click at [871, 90] on icon at bounding box center [873, 95] width 10 height 11
click at [843, 123] on span "Ristampa Pre-Conto" at bounding box center [847, 128] width 47 height 19
click at [37, 11] on span "Punto cassa" at bounding box center [32, 9] width 53 height 16
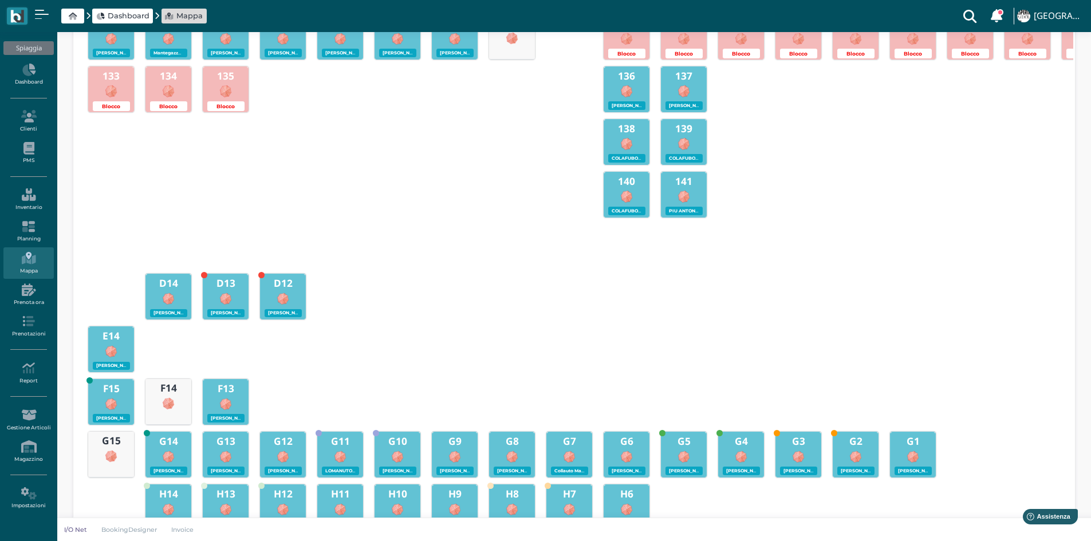
scroll to position [491, 0]
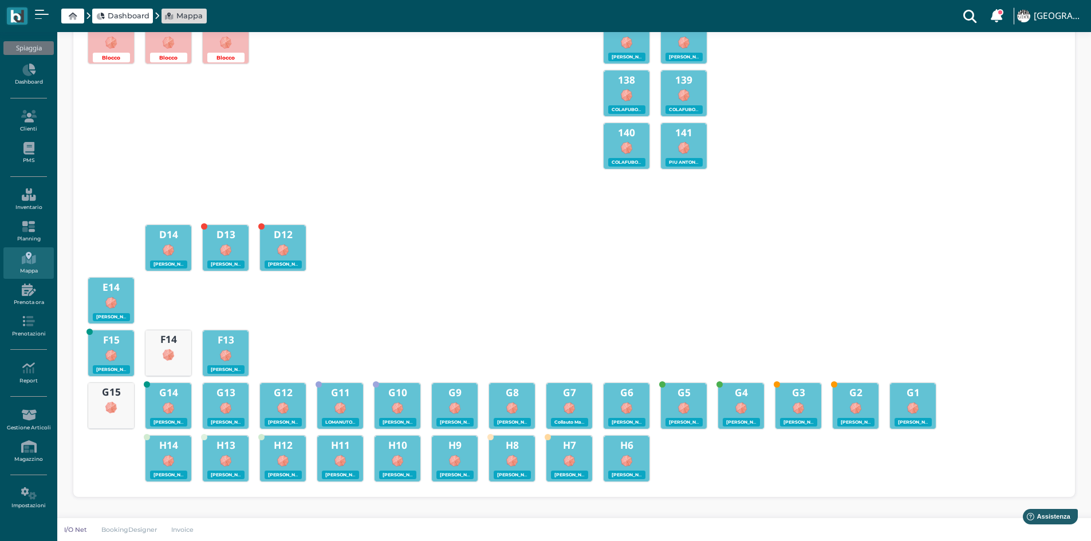
click at [631, 455] on img at bounding box center [626, 461] width 13 height 13
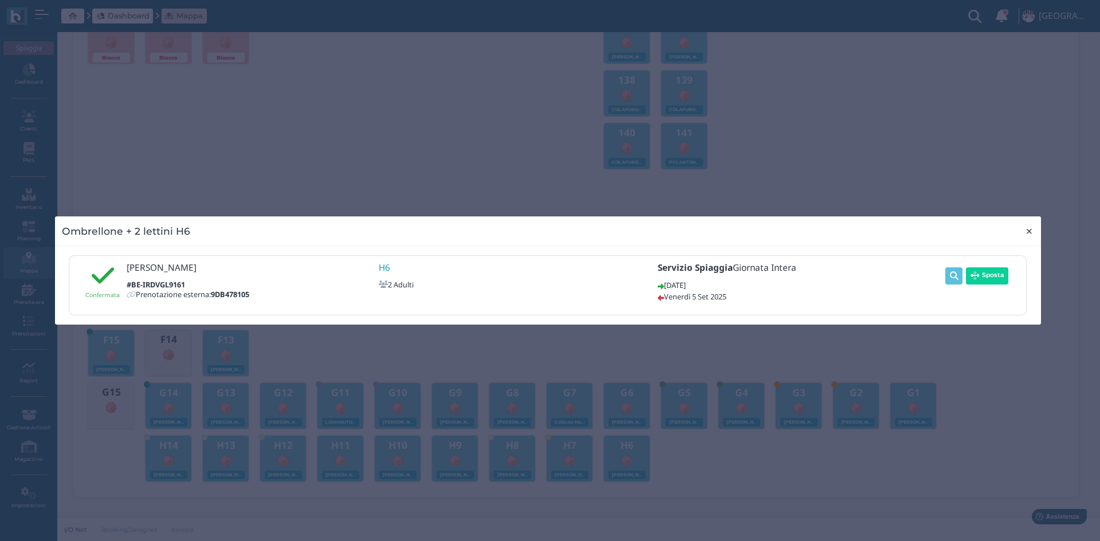
click at [1030, 230] on span "×" at bounding box center [1029, 231] width 9 height 15
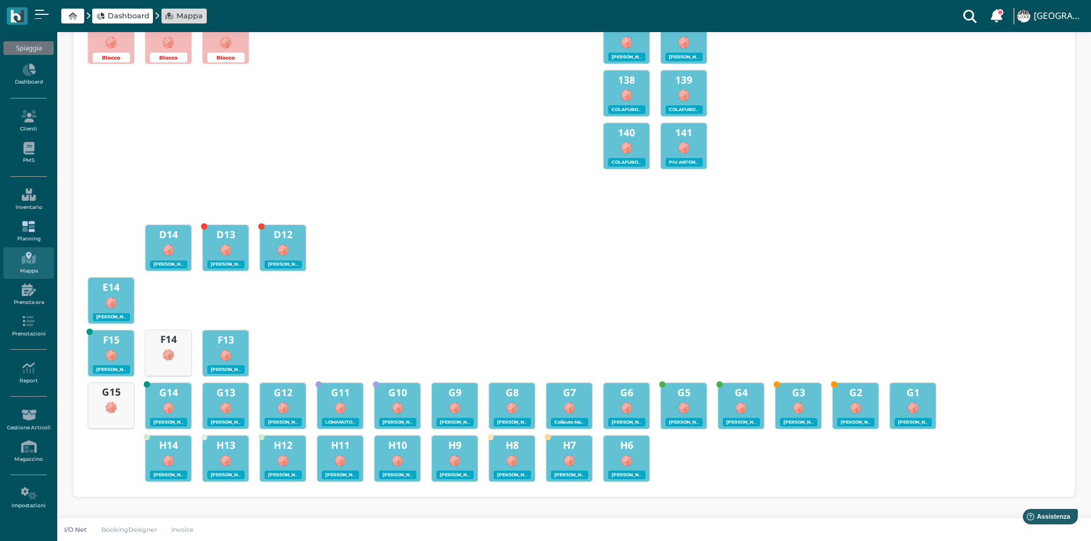
click at [24, 236] on link "Planning" at bounding box center [28, 232] width 50 height 32
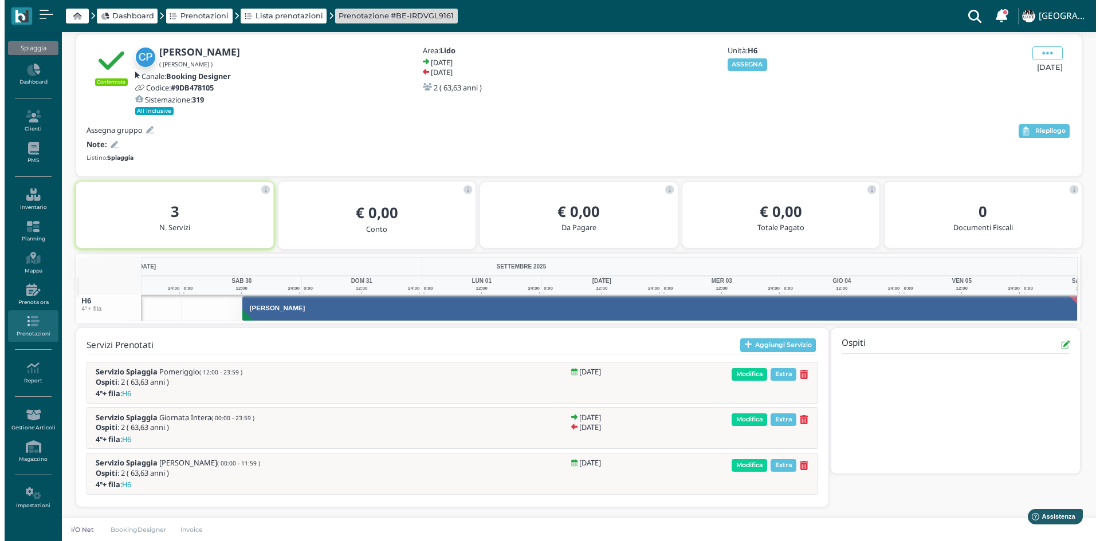
scroll to position [0, 84]
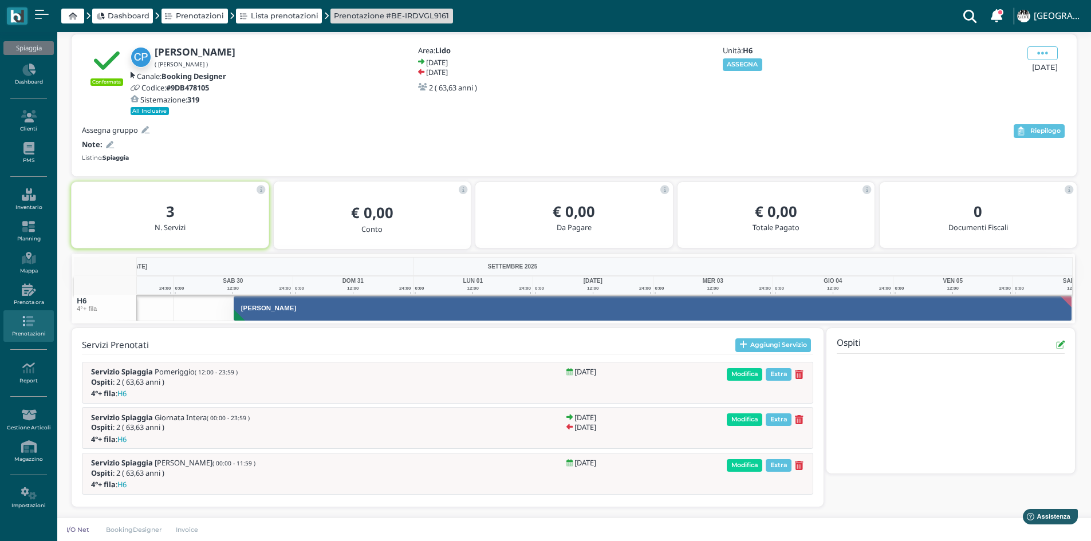
click at [729, 108] on div "Unità: H6 ASSEGNA" at bounding box center [782, 80] width 137 height 69
click at [732, 64] on button "ASSEGNA" at bounding box center [743, 64] width 40 height 13
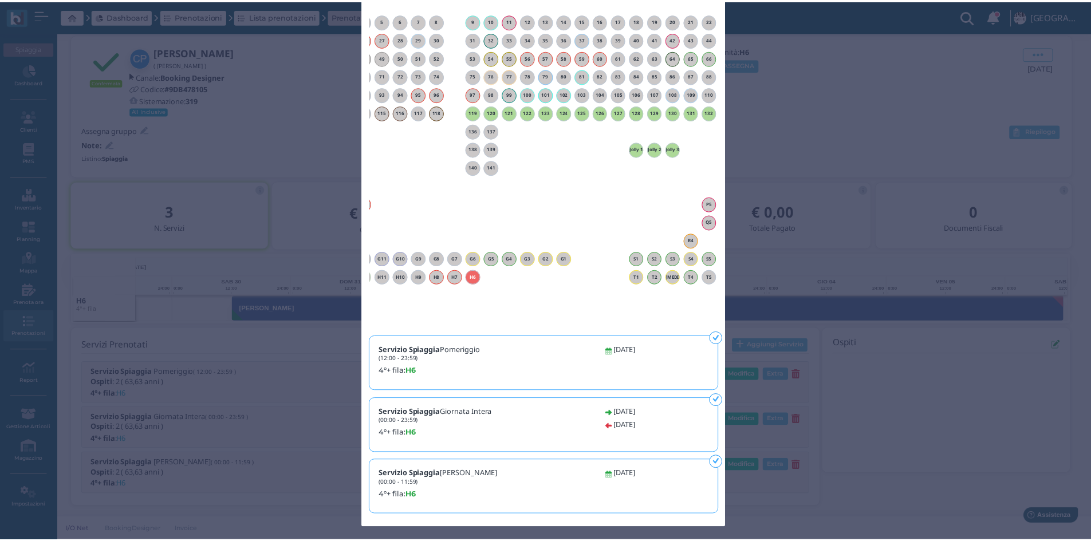
scroll to position [0, 0]
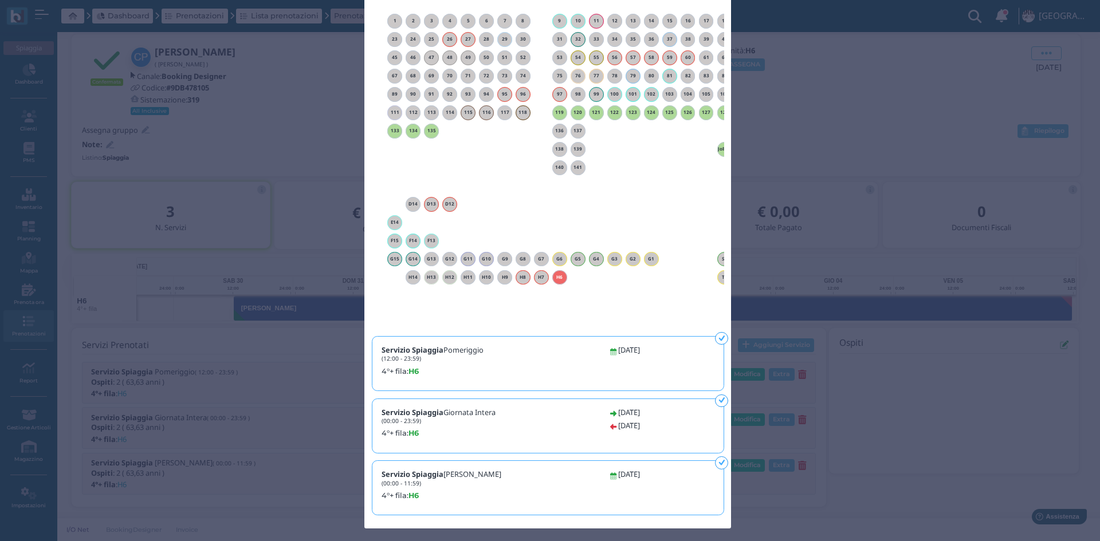
drag, startPoint x: 809, startPoint y: 111, endPoint x: 524, endPoint y: 114, distance: 284.7
click at [808, 112] on div "Assegna una risorsa × close Prenotazione: [PERSON_NAME] Codice: BE-IRDVGL9161 T…" at bounding box center [550, 270] width 1100 height 541
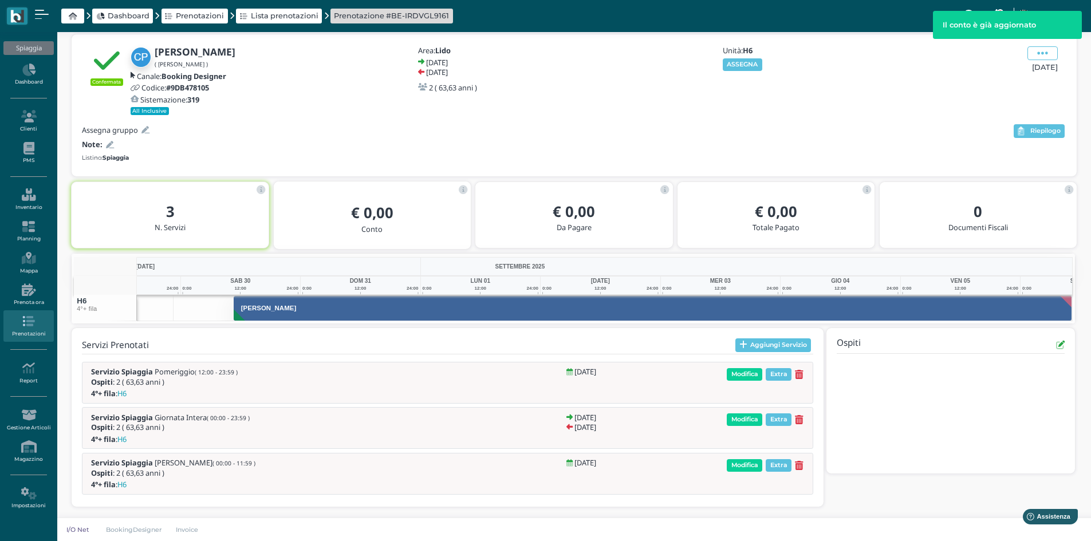
scroll to position [0, 84]
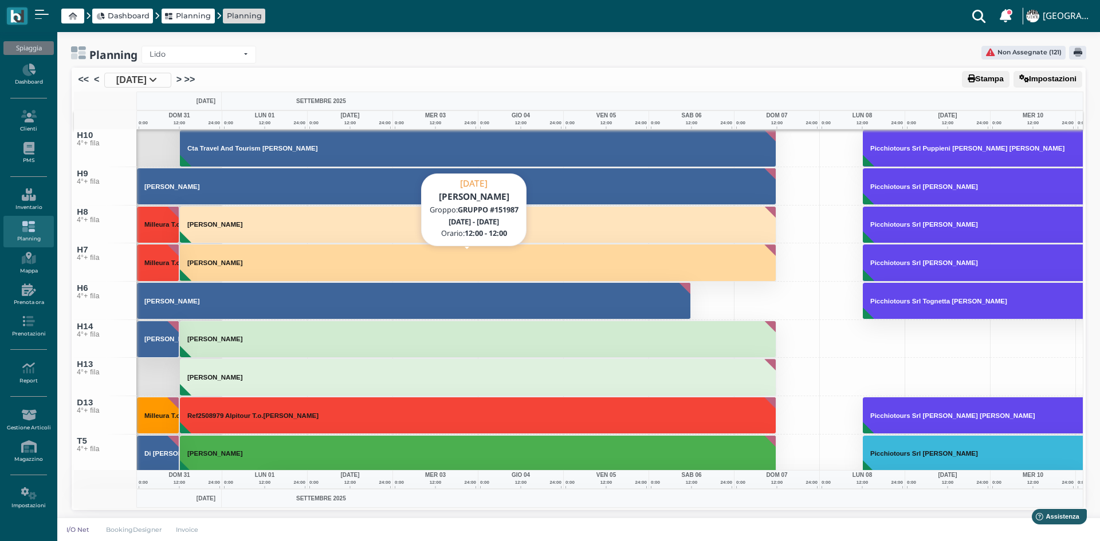
scroll to position [6128, 0]
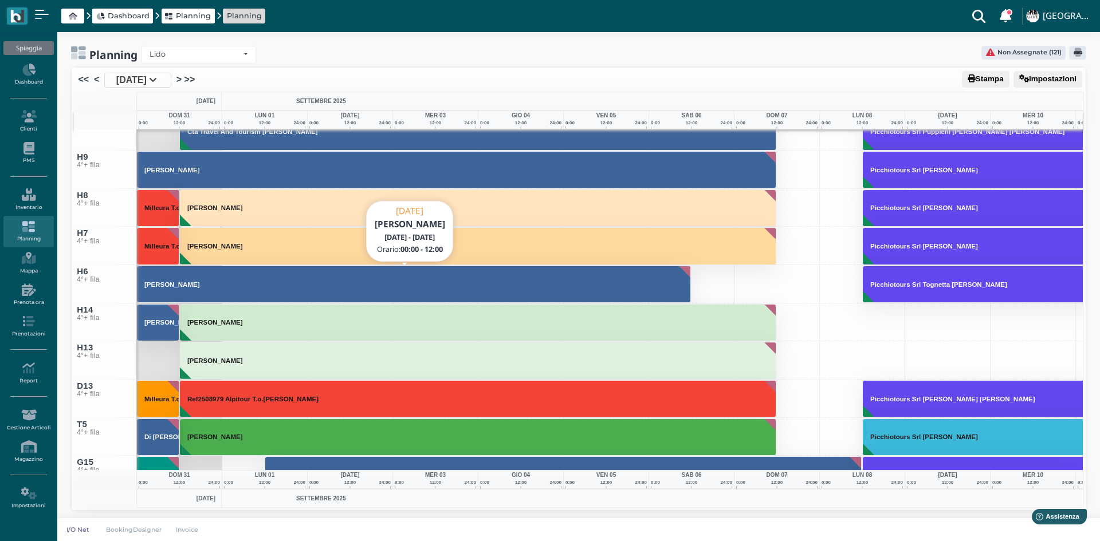
click at [257, 292] on button "[PERSON_NAME]" at bounding box center [414, 284] width 554 height 37
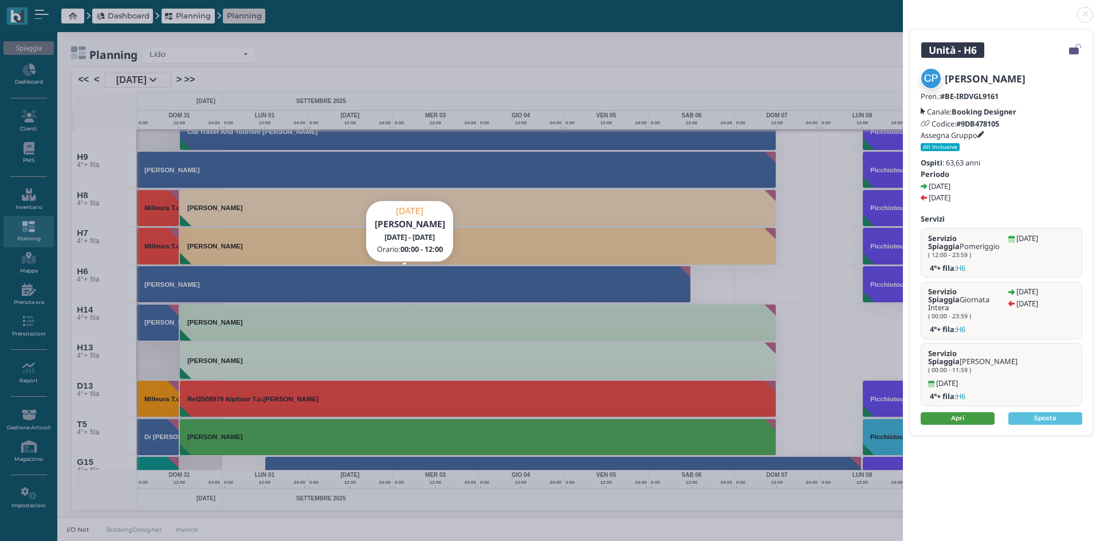
click at [943, 412] on link "Apri" at bounding box center [957, 418] width 74 height 13
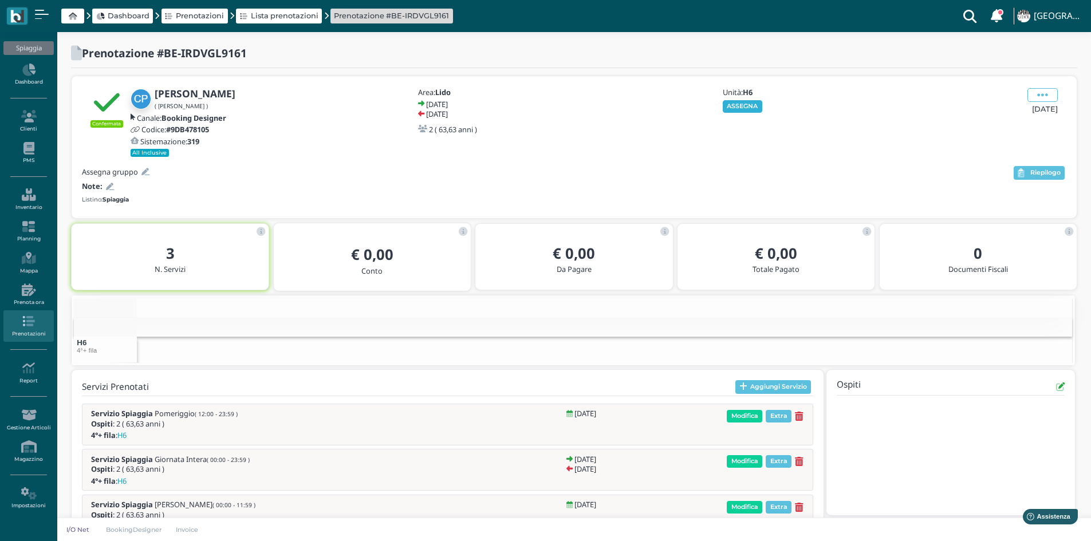
click at [735, 108] on button "ASSEGNA" at bounding box center [743, 106] width 40 height 13
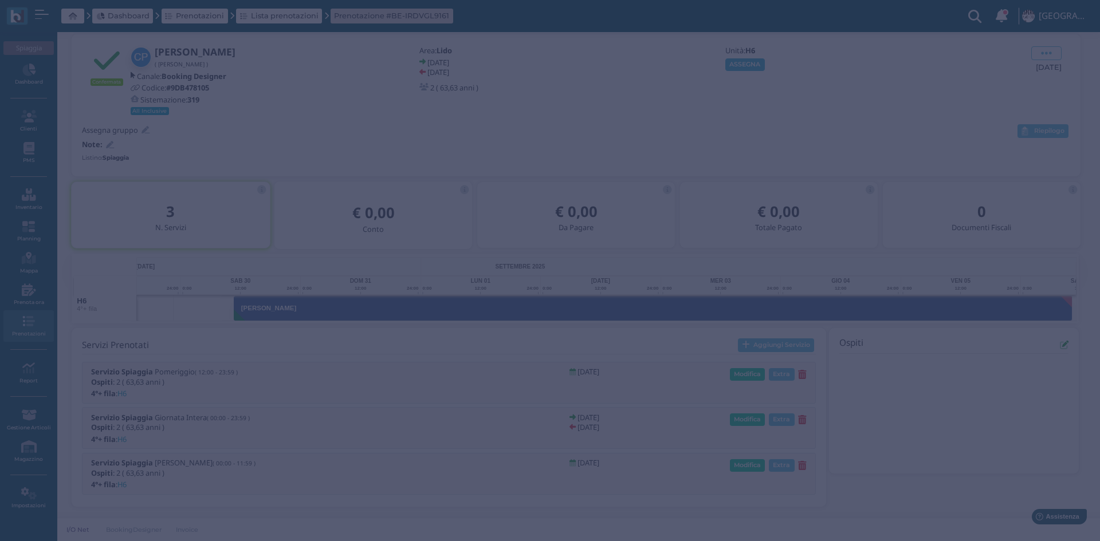
scroll to position [0, 84]
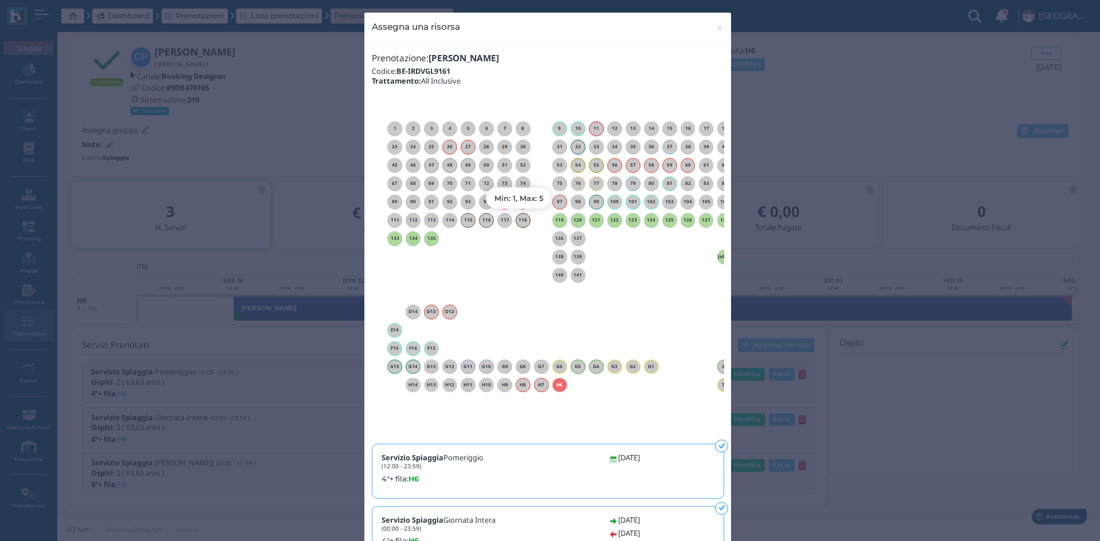
click at [520, 218] on h6 "118" at bounding box center [522, 220] width 15 height 5
click at [520, 225] on div "118" at bounding box center [522, 220] width 15 height 15
drag, startPoint x: 596, startPoint y: 280, endPoint x: 623, endPoint y: 278, distance: 26.4
click at [598, 280] on div "140 141" at bounding box center [595, 275] width 421 height 18
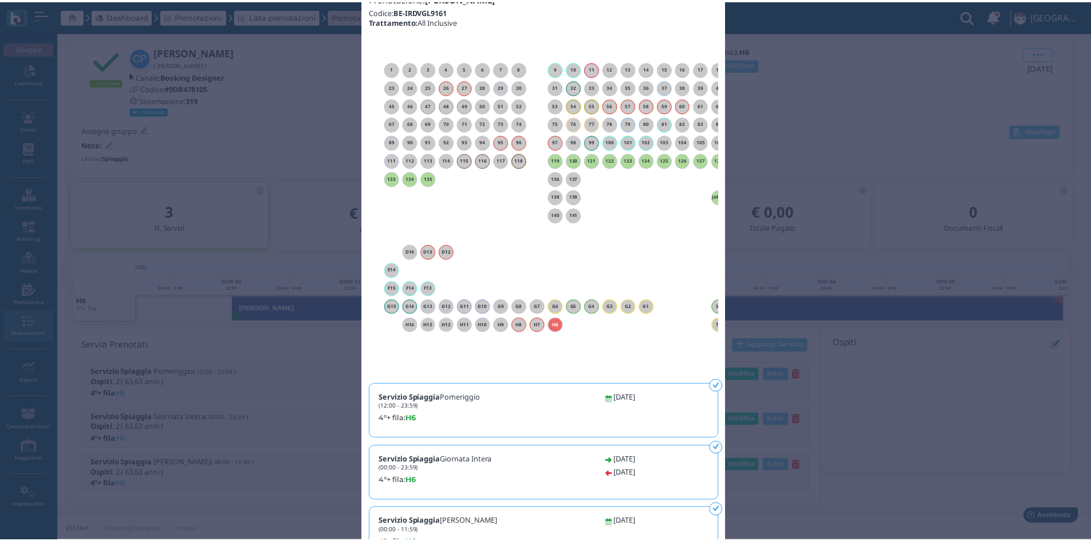
scroll to position [0, 0]
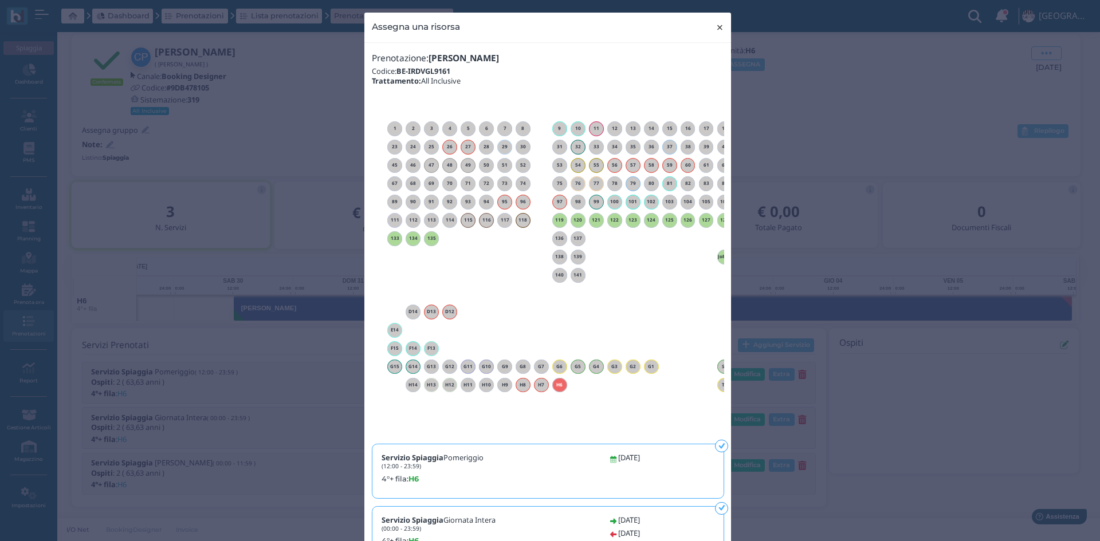
click at [719, 30] on span "×" at bounding box center [719, 27] width 9 height 15
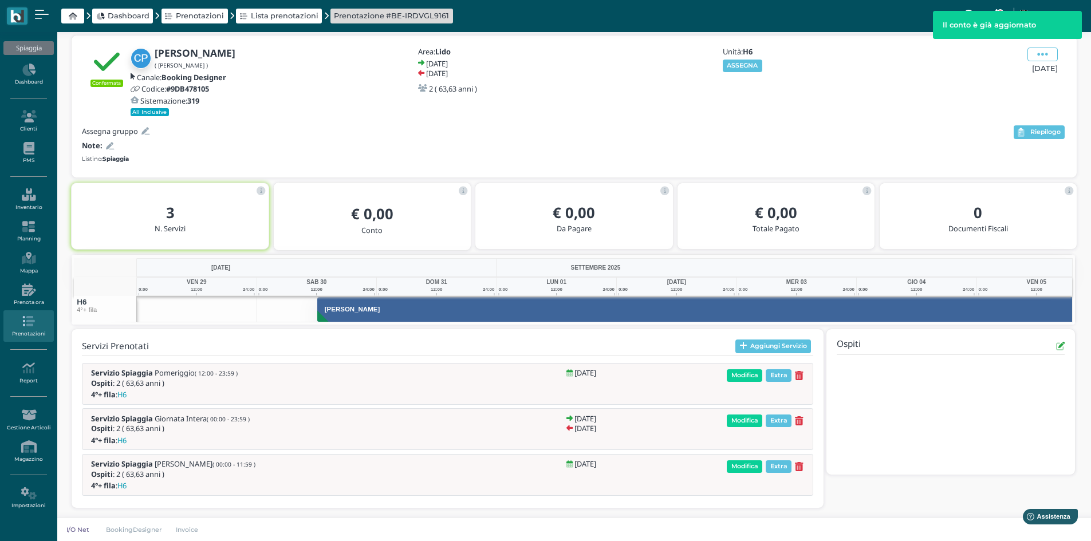
scroll to position [0, 76]
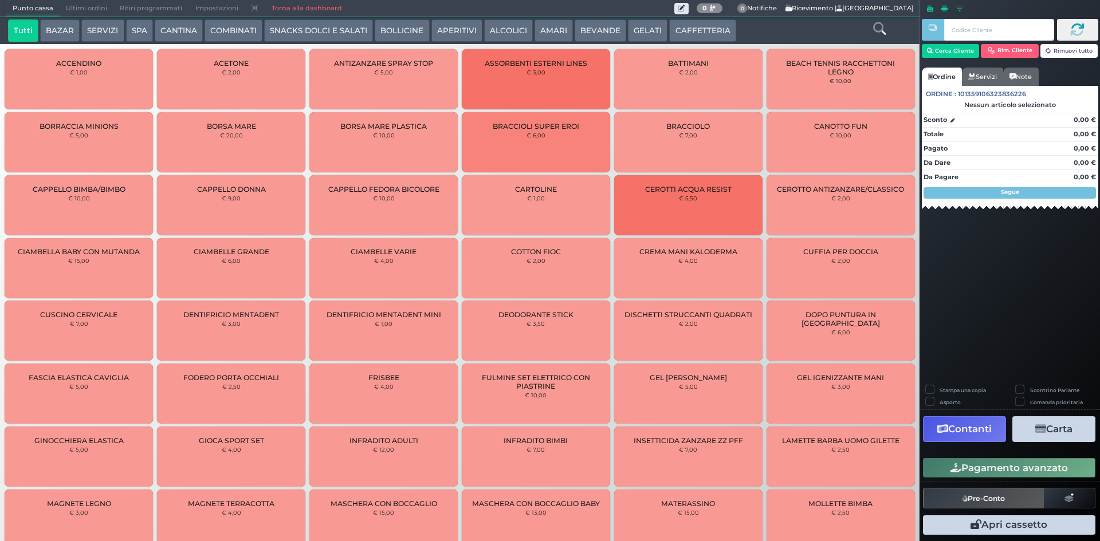
click at [640, 36] on button "GELATI" at bounding box center [648, 30] width 40 height 23
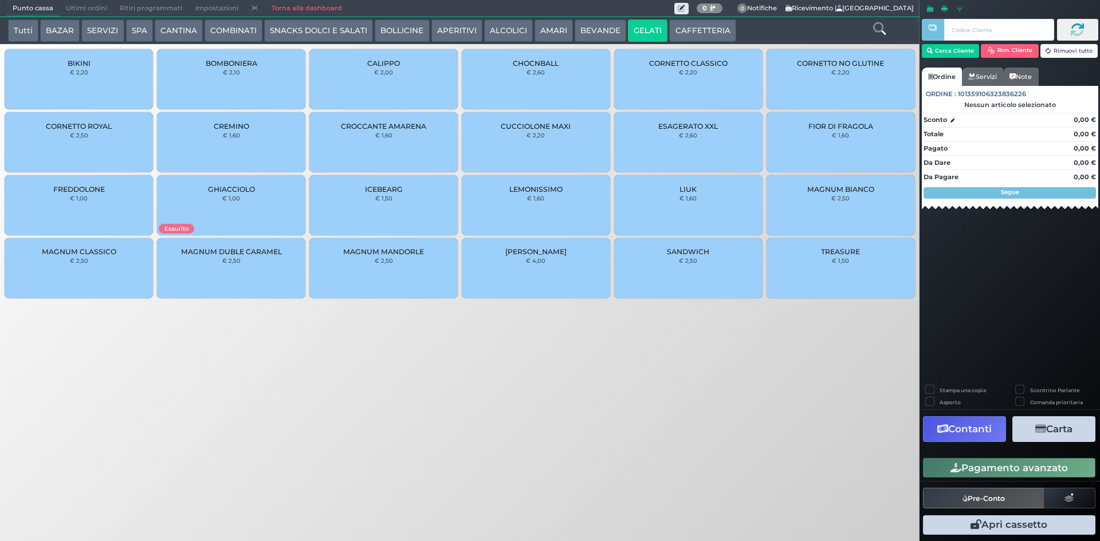
click at [121, 254] on div "MAGNUM CLASSICO € 2,50" at bounding box center [79, 268] width 148 height 60
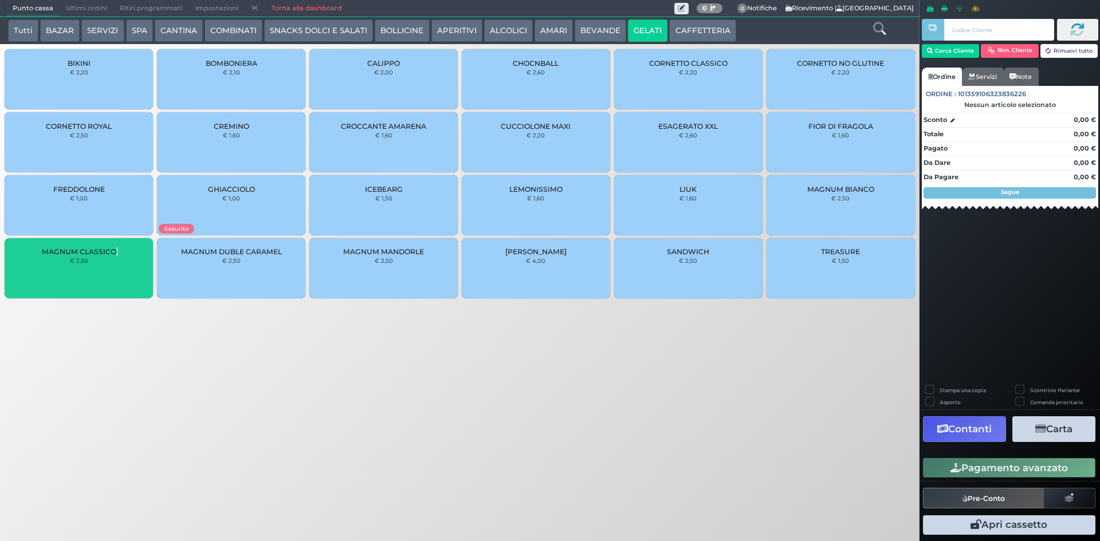
click at [121, 254] on div "MAGNUM CLASSICO € 2,50" at bounding box center [79, 268] width 148 height 60
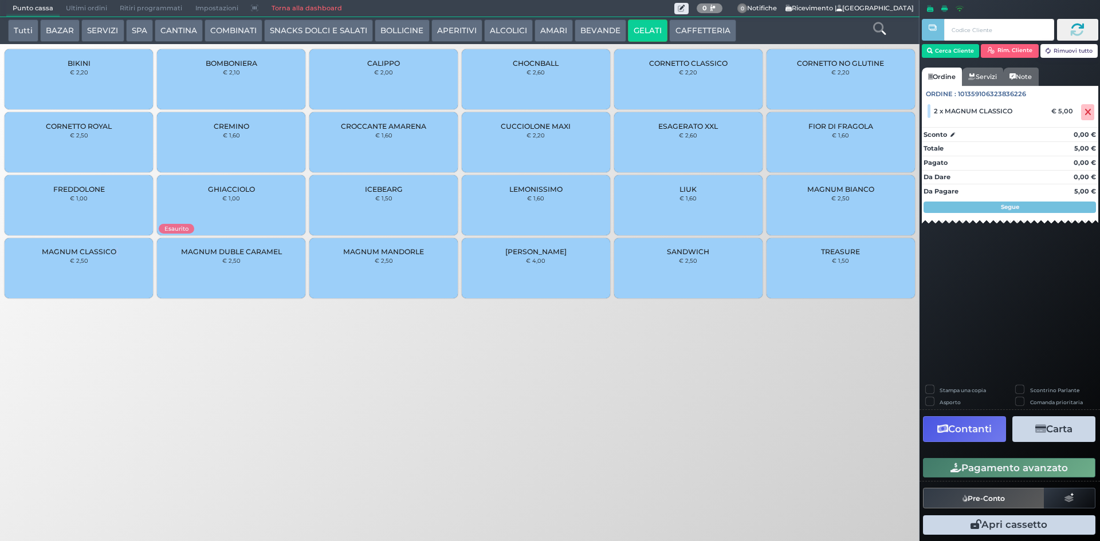
click at [117, 255] on div "MAGNUM CLASSICO € 2,50" at bounding box center [79, 268] width 148 height 60
click at [1062, 469] on button "Pagamento avanzato" at bounding box center [1009, 467] width 172 height 19
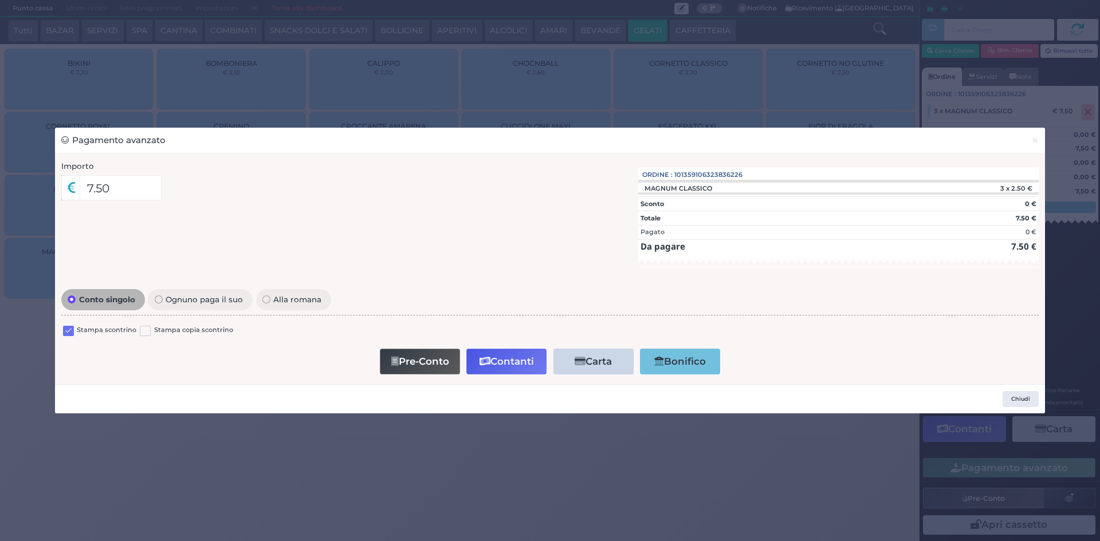
click at [68, 333] on label at bounding box center [68, 331] width 11 height 11
click at [0, 0] on input "checkbox" at bounding box center [0, 0] width 0 height 0
click at [501, 353] on button "Contanti" at bounding box center [506, 362] width 80 height 26
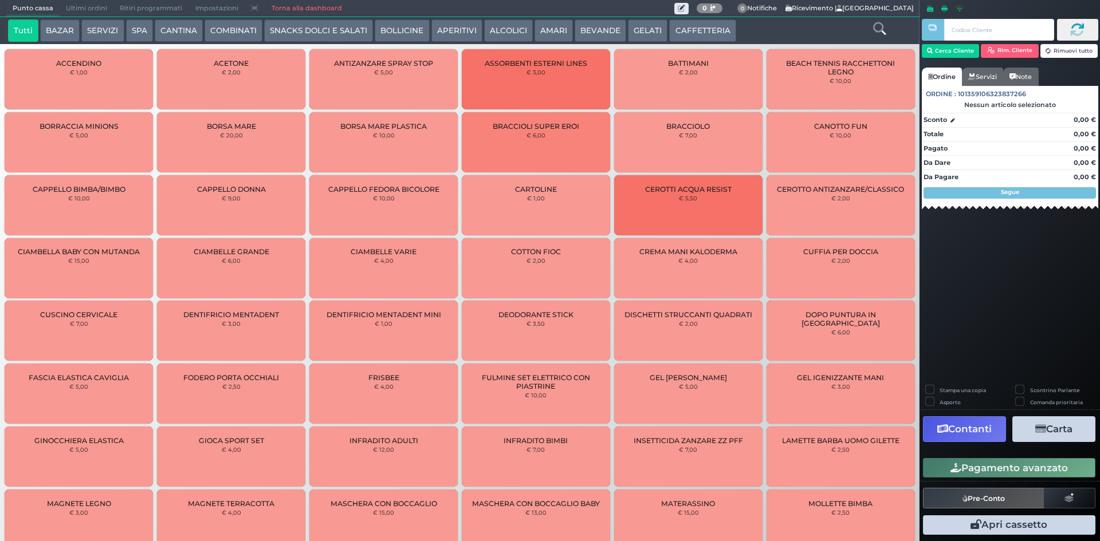
click at [85, 14] on span "Ultimi ordini" at bounding box center [87, 9] width 54 height 16
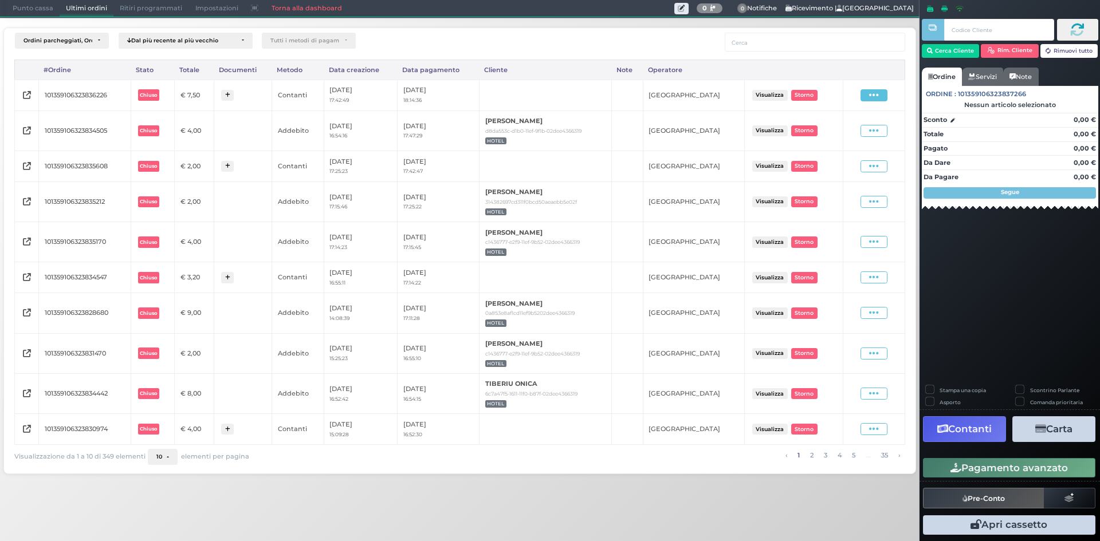
click at [868, 94] on span at bounding box center [873, 95] width 27 height 12
click at [856, 125] on span "Ristampa Pre-Conto" at bounding box center [847, 128] width 47 height 19
click at [27, 8] on span "Punto cassa" at bounding box center [32, 9] width 53 height 16
